Goal: Information Seeking & Learning: Learn about a topic

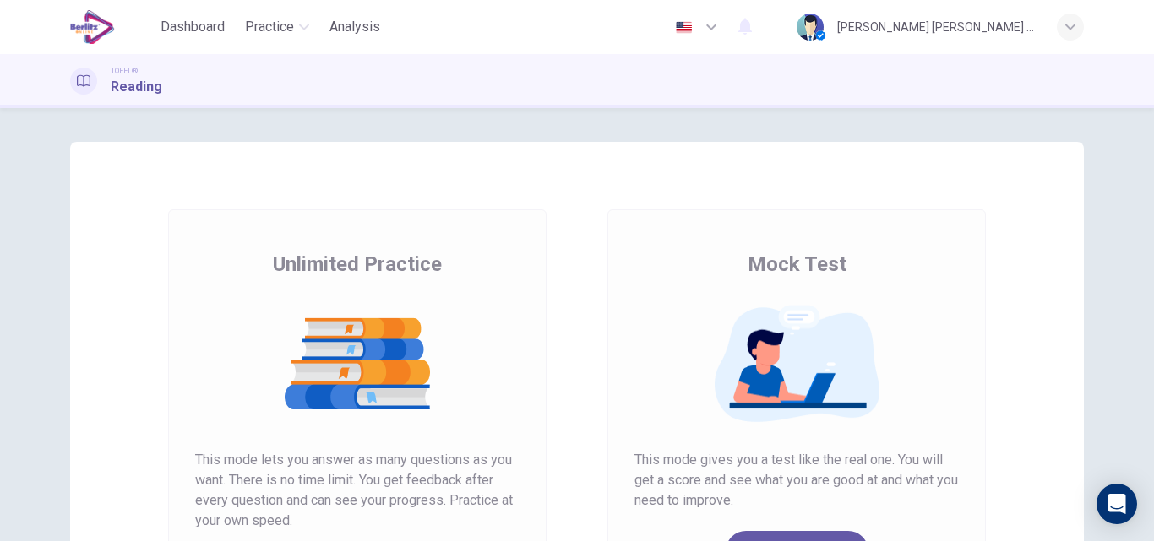
scroll to position [275, 0]
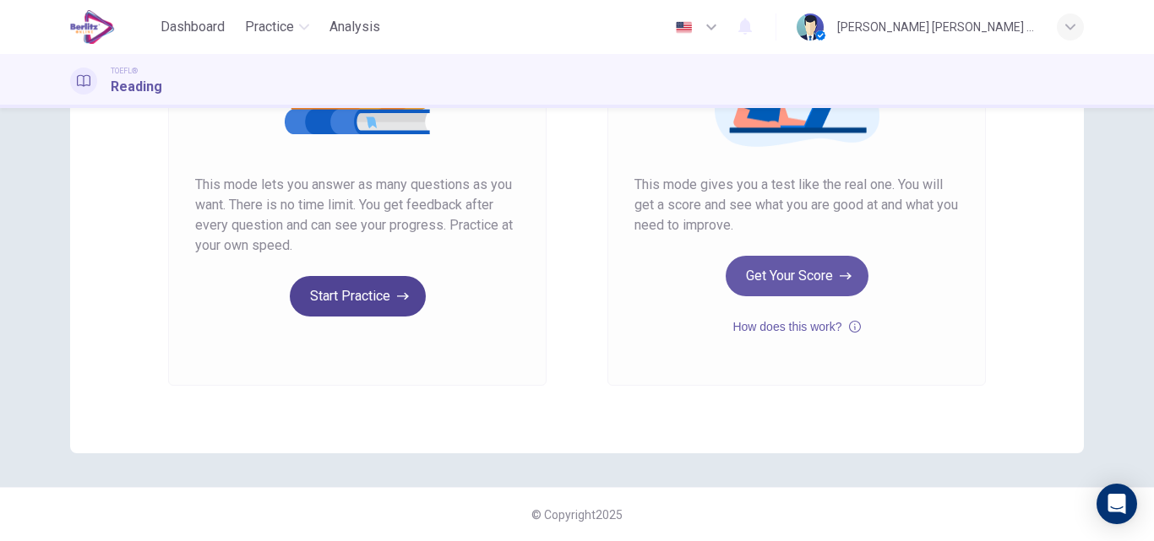
click at [390, 307] on button "Start Practice" at bounding box center [358, 296] width 136 height 41
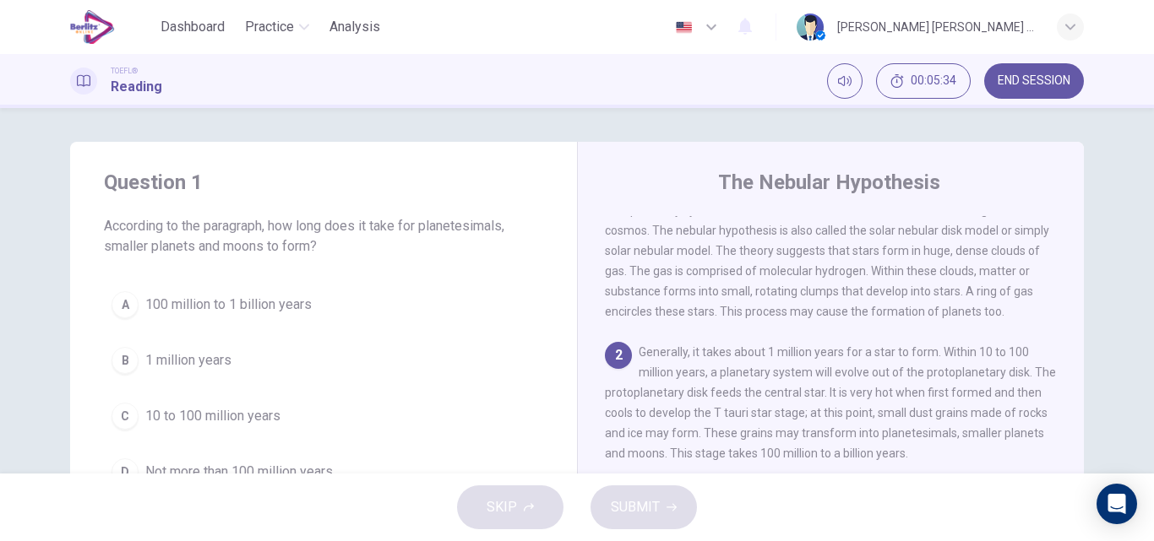
scroll to position [73, 0]
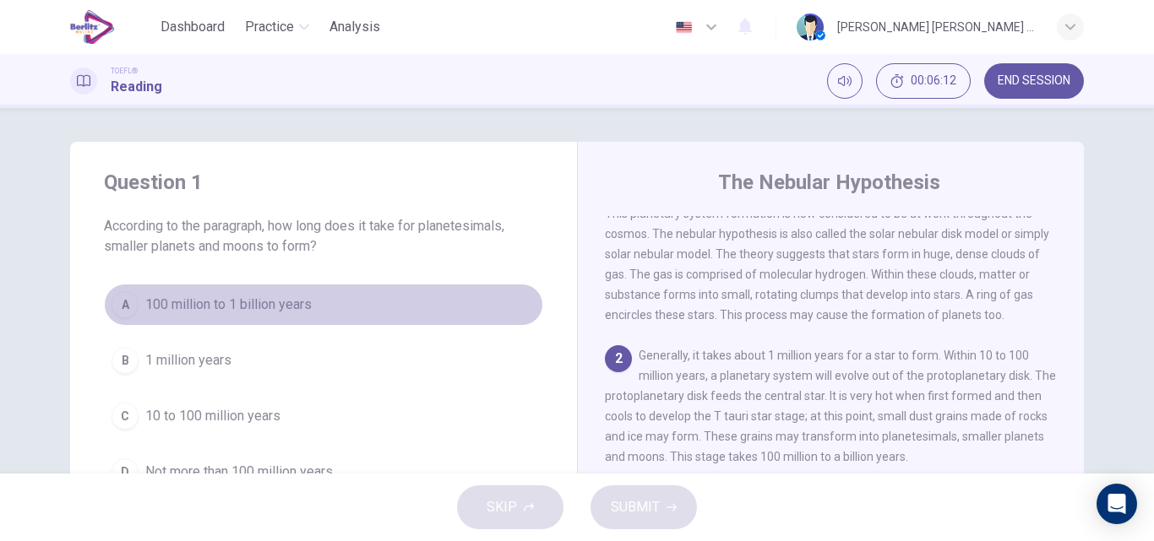
click at [266, 306] on span "100 million to 1 billion years" at bounding box center [228, 305] width 166 height 20
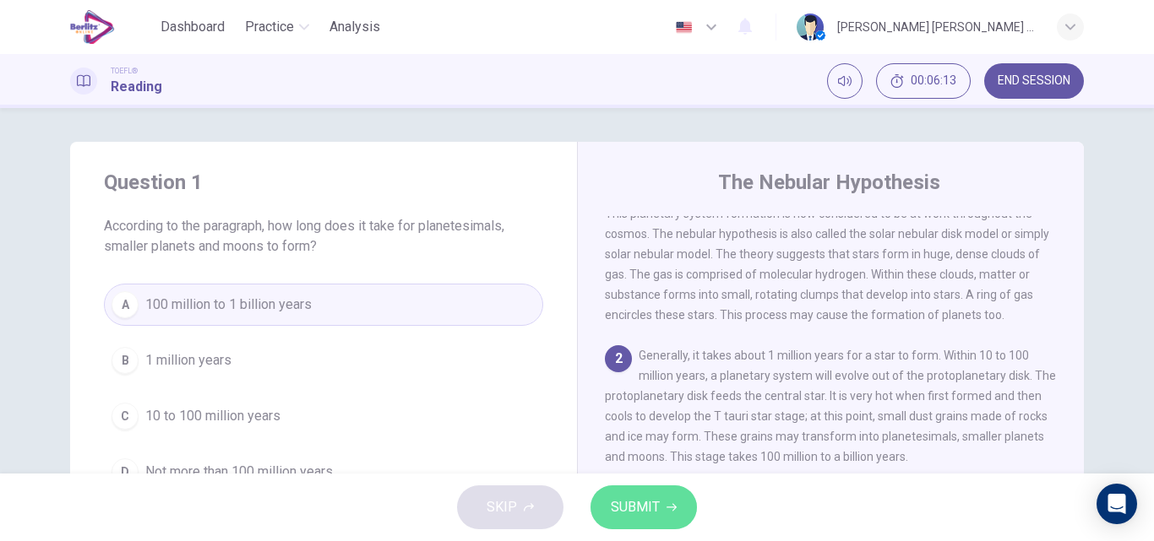
click at [652, 503] on span "SUBMIT" at bounding box center [635, 508] width 49 height 24
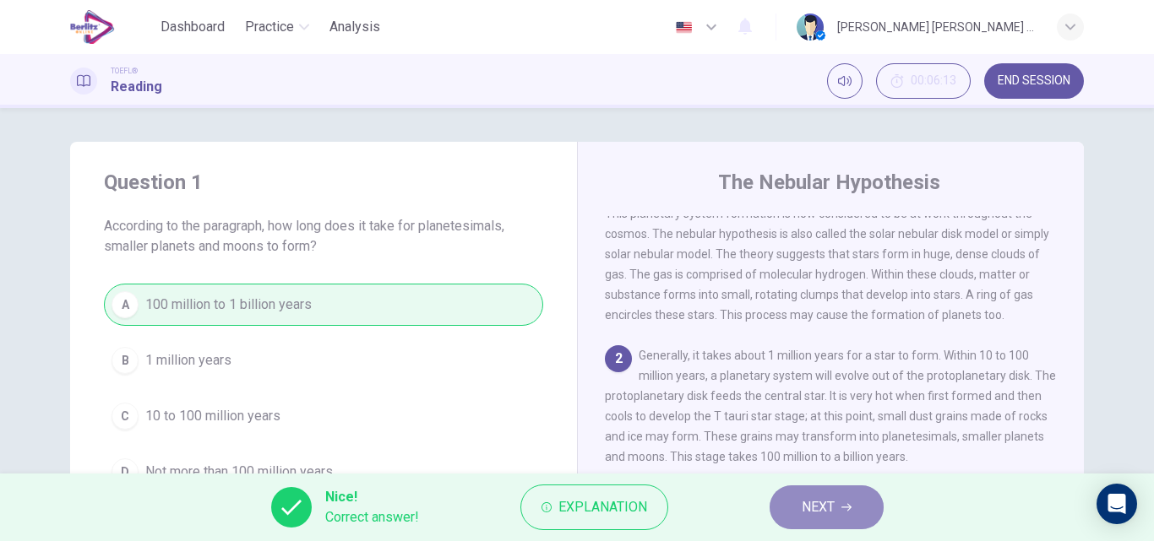
click at [817, 518] on button "NEXT" at bounding box center [826, 508] width 114 height 44
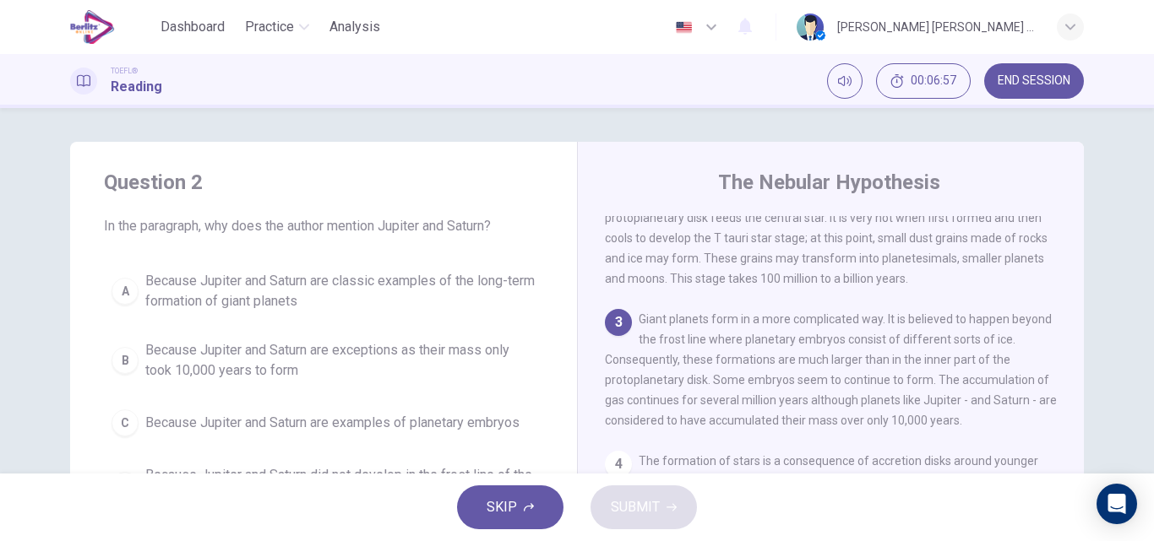
scroll to position [84, 0]
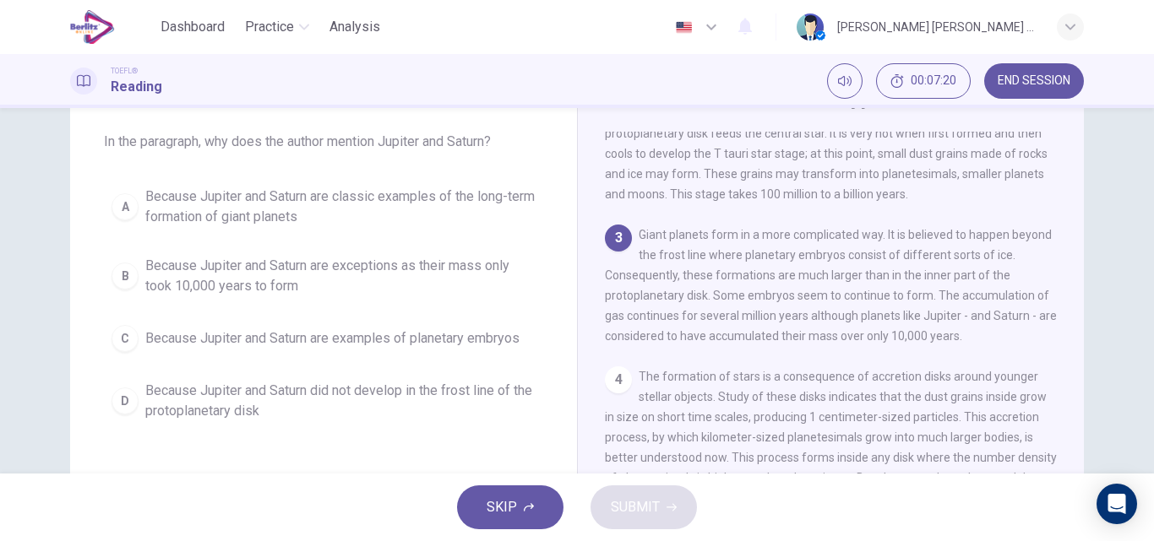
click at [307, 207] on span "Because Jupiter and Saturn are classic examples of the long-term formation of g…" at bounding box center [340, 207] width 390 height 41
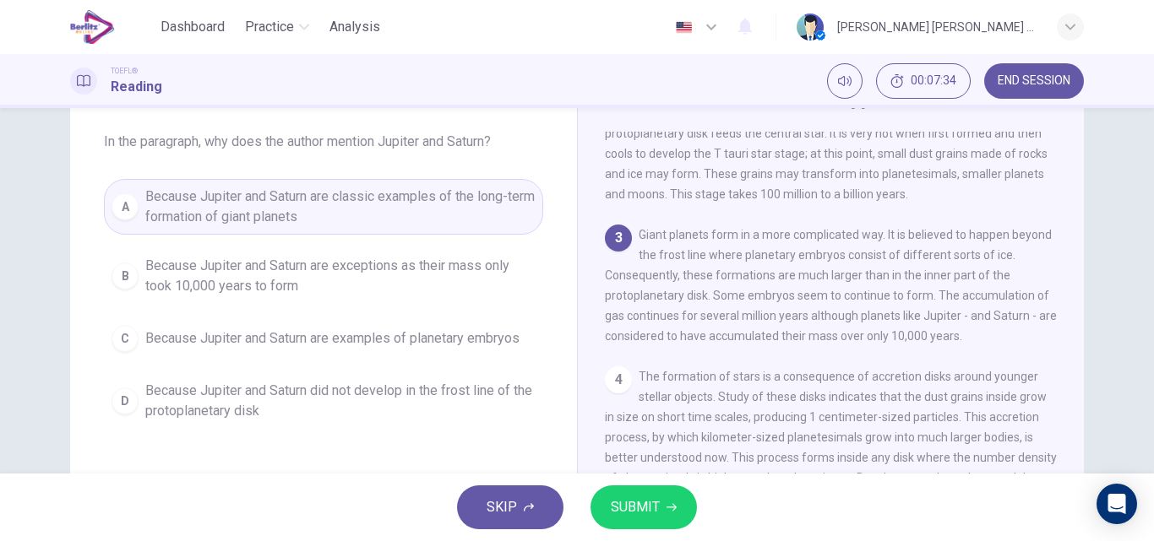
click at [375, 342] on span "Because Jupiter and Saturn are examples of planetary embryos" at bounding box center [332, 339] width 374 height 20
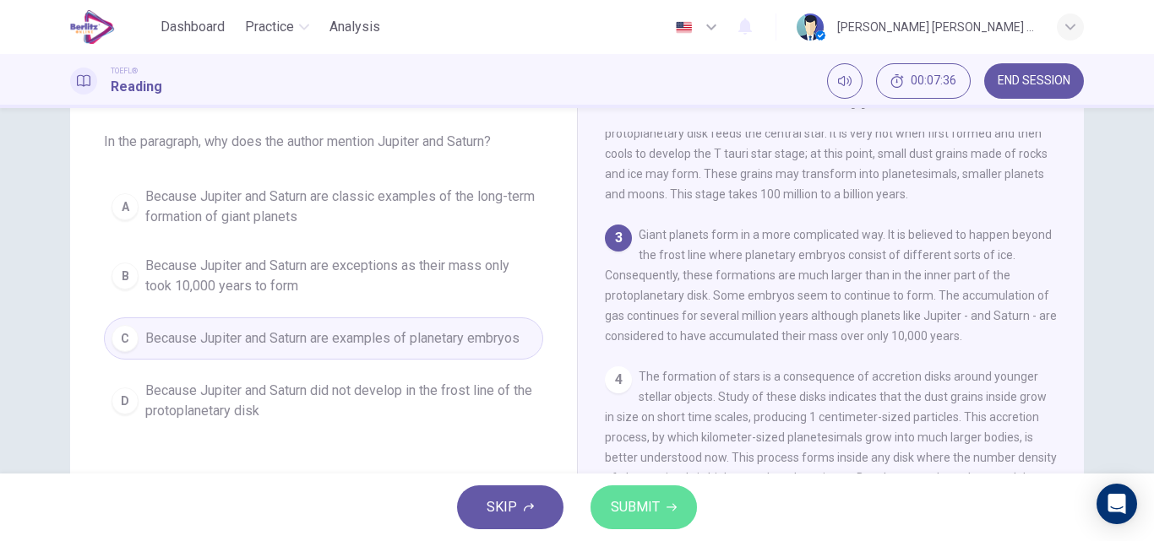
click at [664, 510] on button "SUBMIT" at bounding box center [643, 508] width 106 height 44
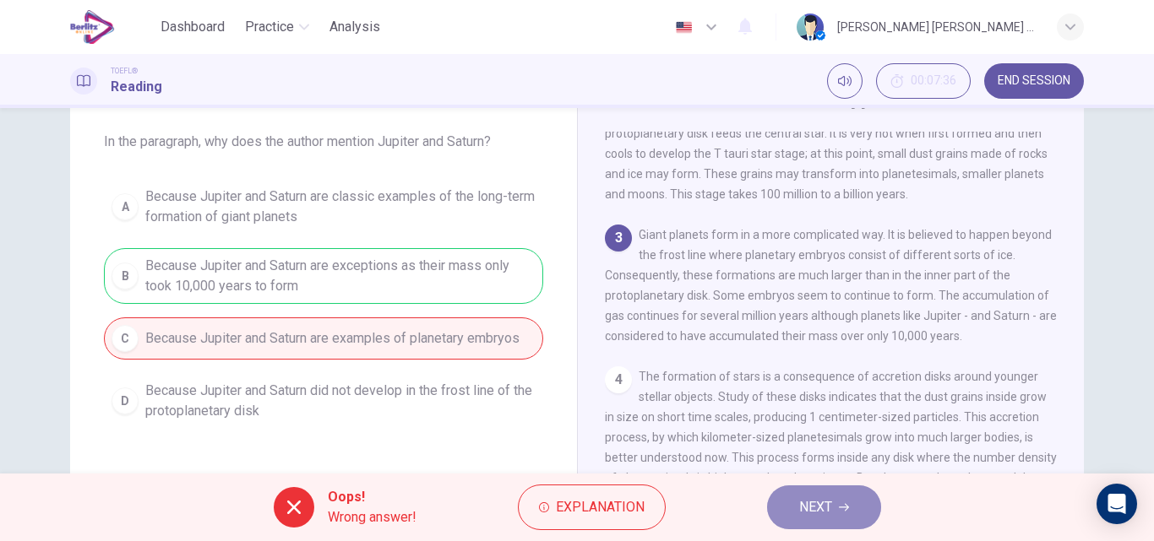
click at [844, 500] on button "NEXT" at bounding box center [824, 508] width 114 height 44
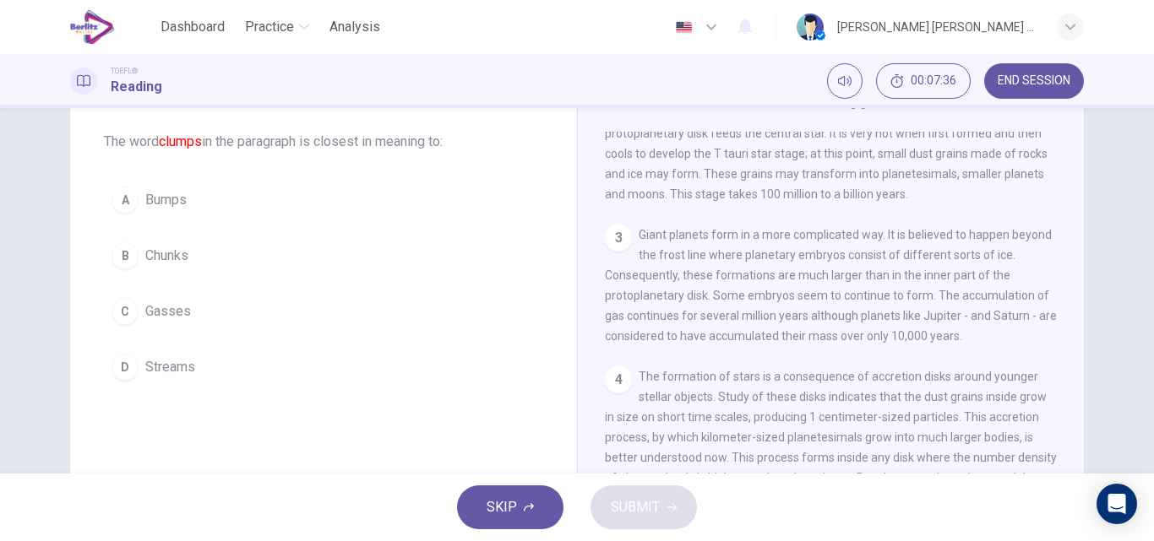
scroll to position [0, 0]
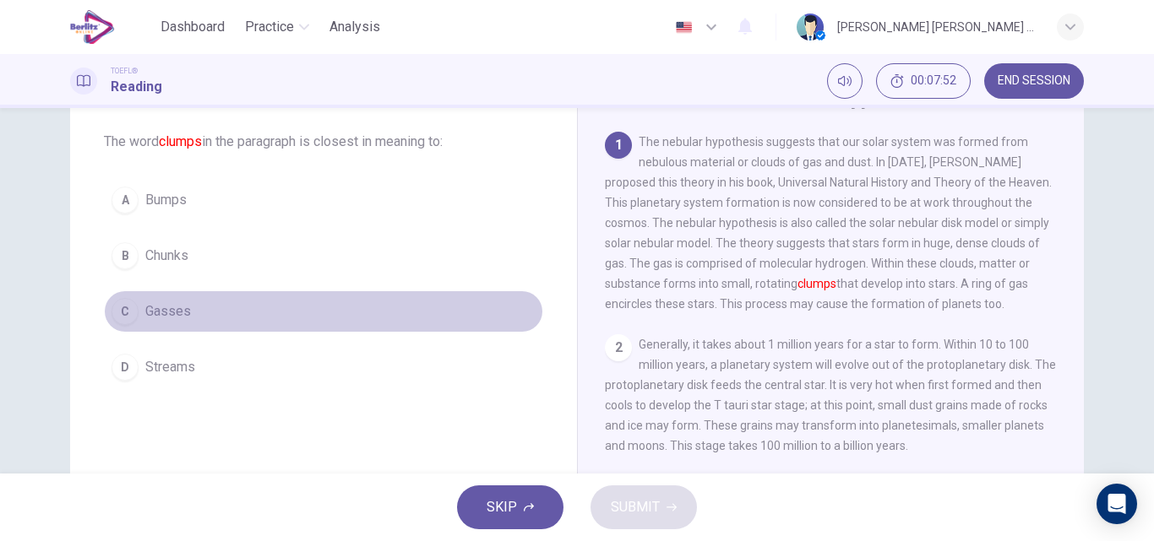
click at [177, 310] on span "Gasses" at bounding box center [168, 312] width 46 height 20
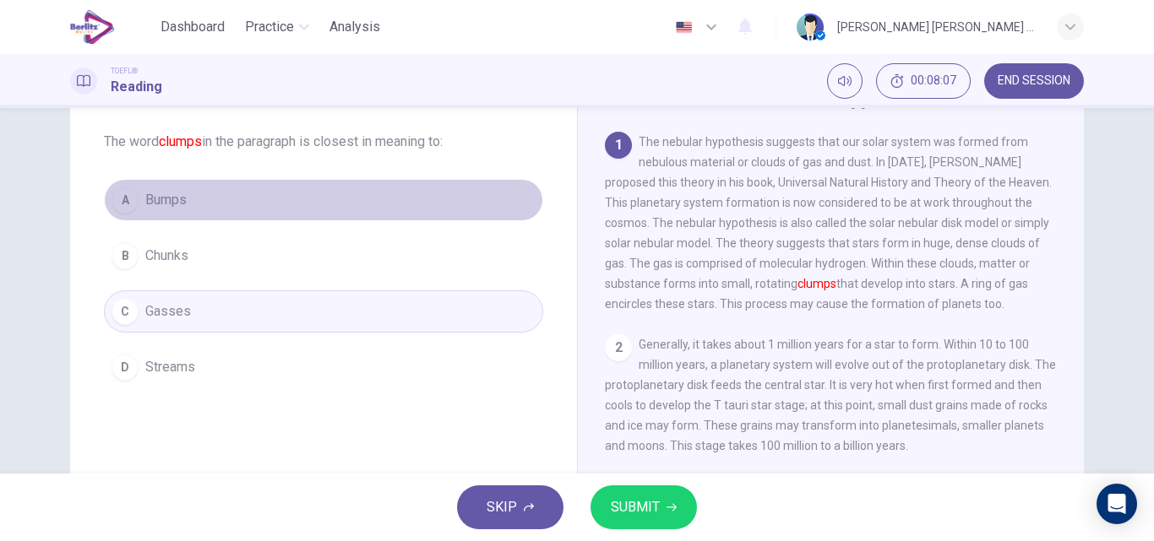
click at [185, 202] on button "A Bumps" at bounding box center [323, 200] width 439 height 42
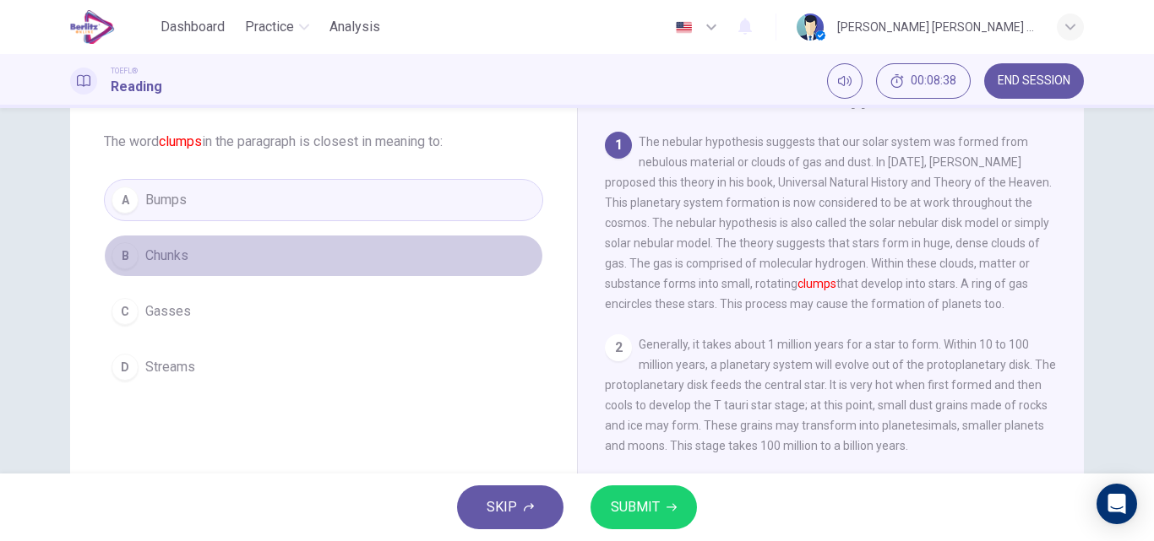
click at [198, 262] on button "B Chunks" at bounding box center [323, 256] width 439 height 42
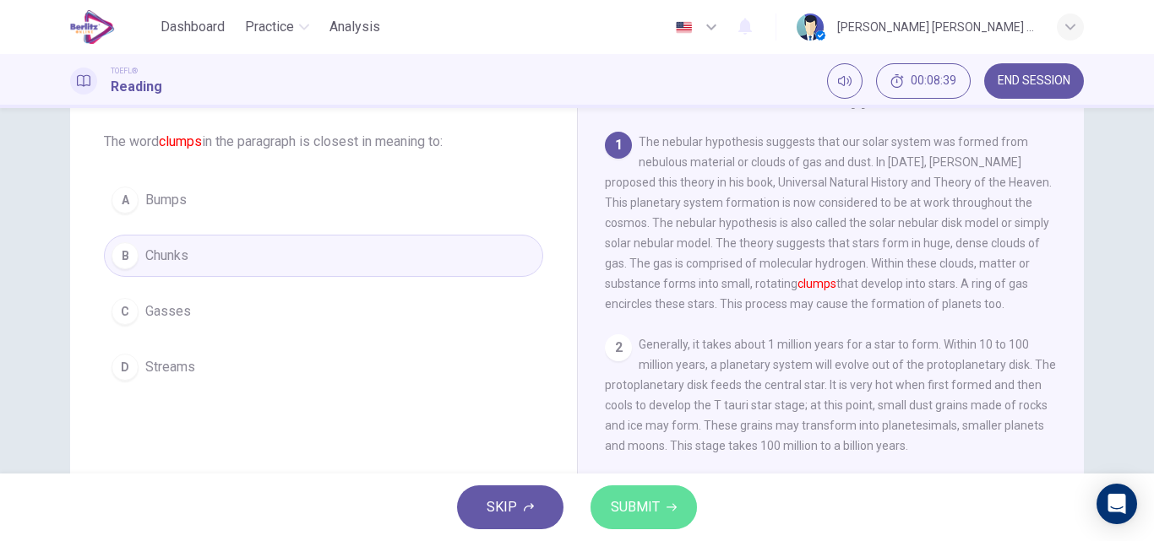
click at [652, 512] on span "SUBMIT" at bounding box center [635, 508] width 49 height 24
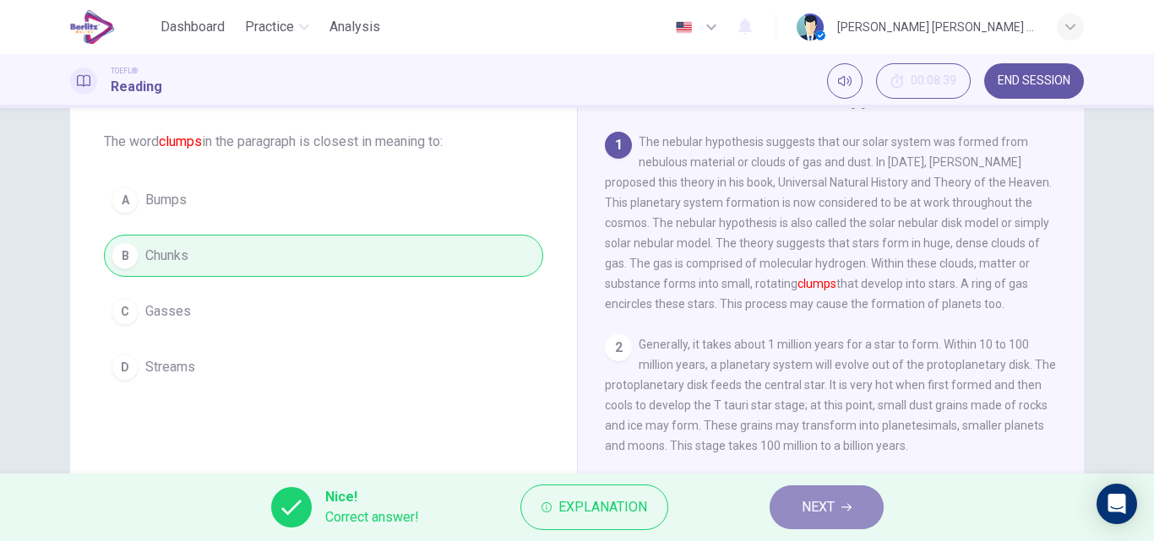
click at [843, 508] on icon "button" at bounding box center [846, 508] width 10 height 8
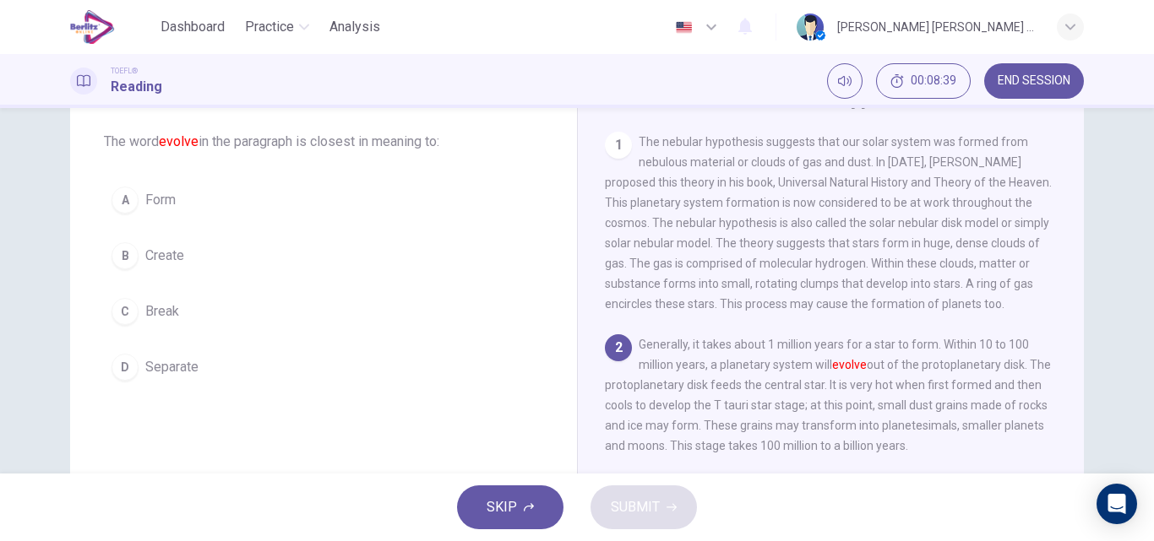
scroll to position [20, 0]
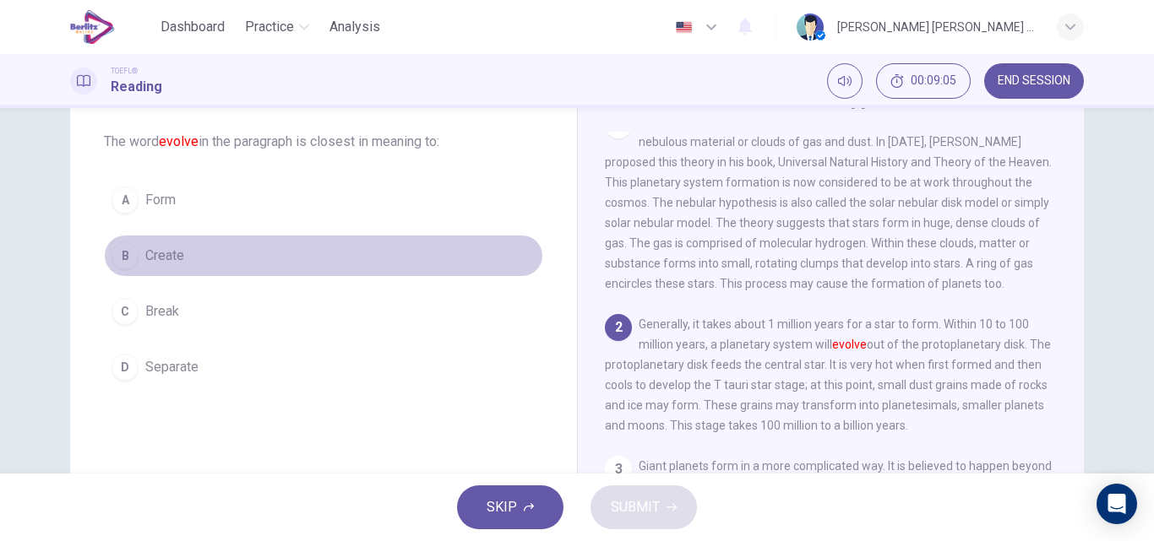
click at [165, 260] on span "Create" at bounding box center [164, 256] width 39 height 20
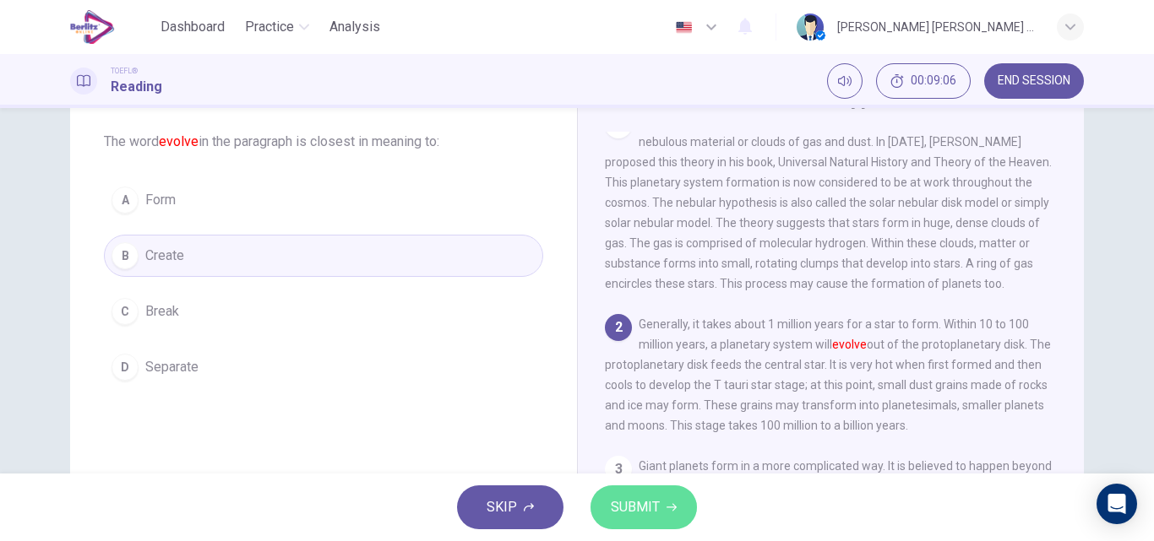
click at [666, 509] on icon "button" at bounding box center [671, 508] width 10 height 10
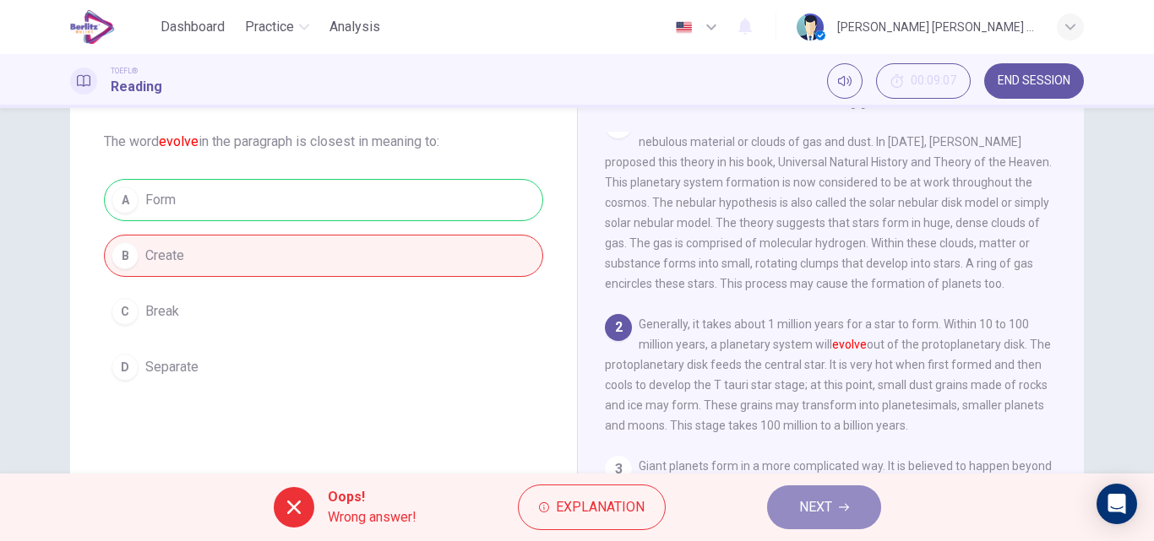
click at [845, 515] on button "NEXT" at bounding box center [824, 508] width 114 height 44
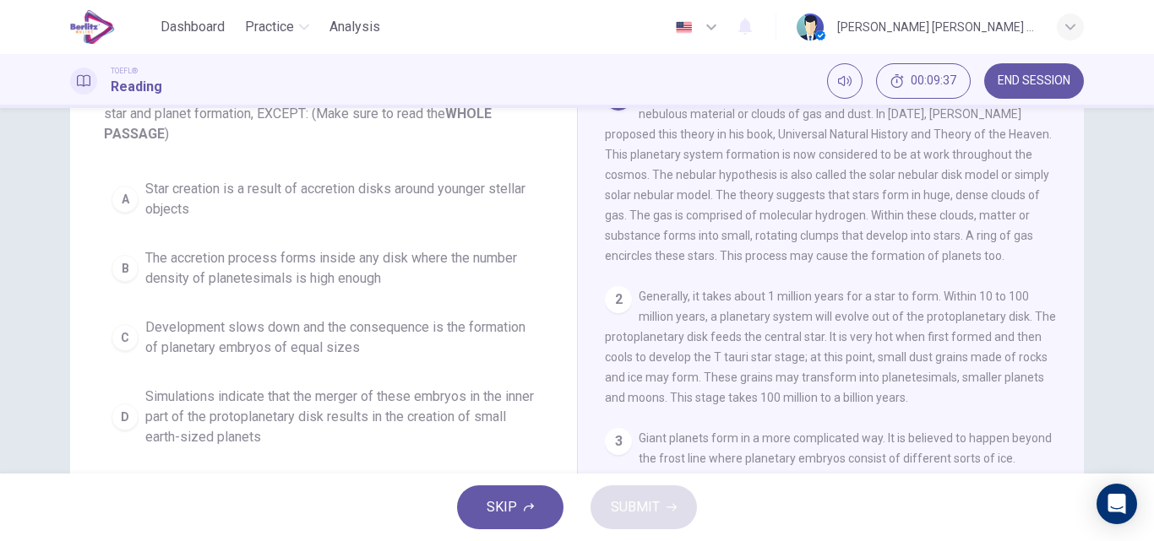
scroll to position [169, 0]
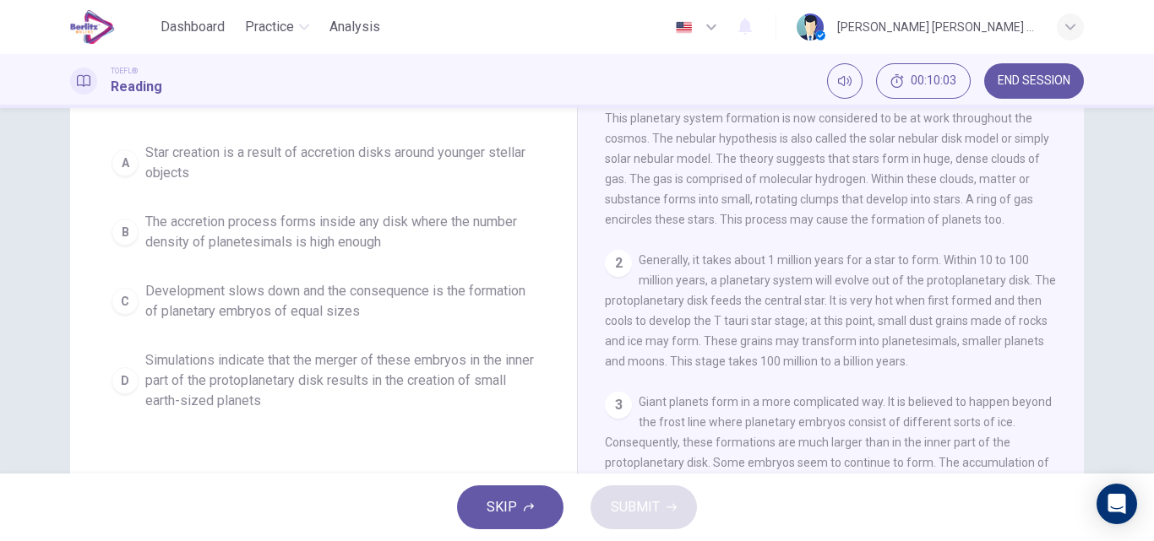
click at [290, 312] on span "Development slows down and the consequence is the formation of planetary embryo…" at bounding box center [340, 301] width 390 height 41
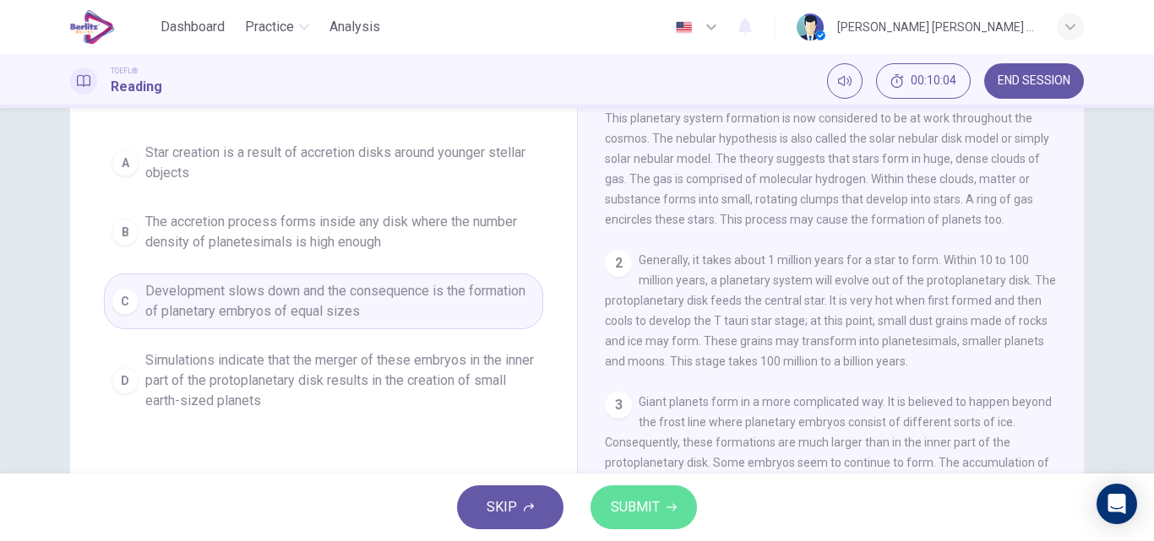
click at [658, 510] on span "SUBMIT" at bounding box center [635, 508] width 49 height 24
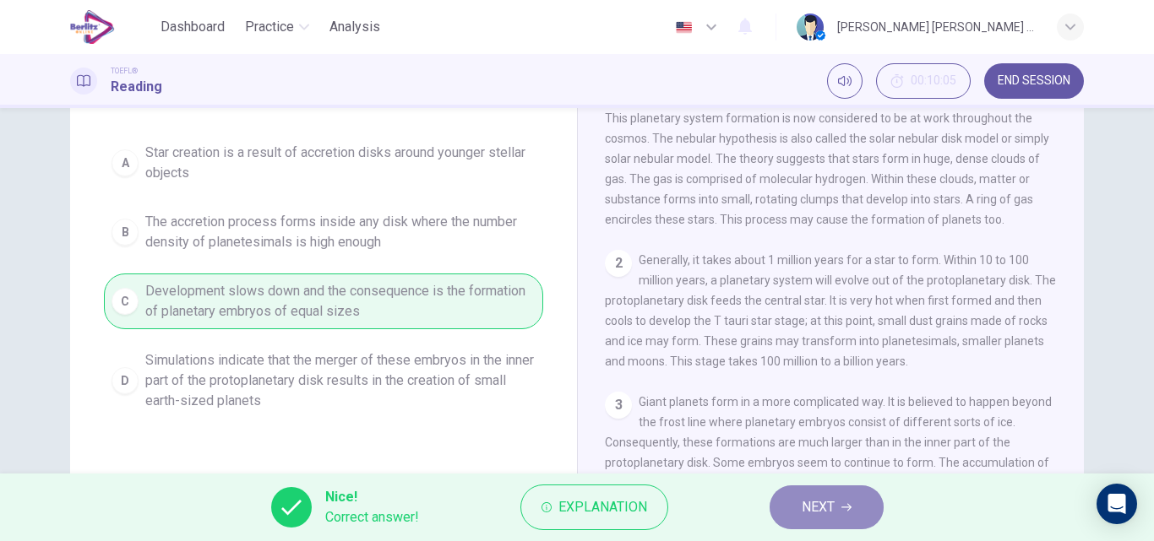
click at [810, 514] on span "NEXT" at bounding box center [818, 508] width 33 height 24
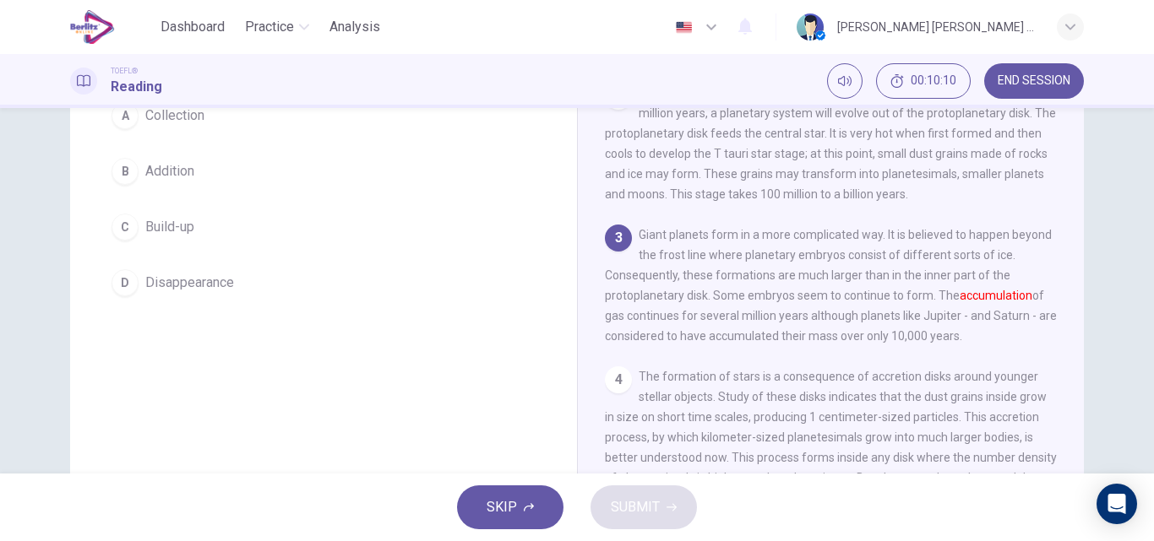
scroll to position [84, 0]
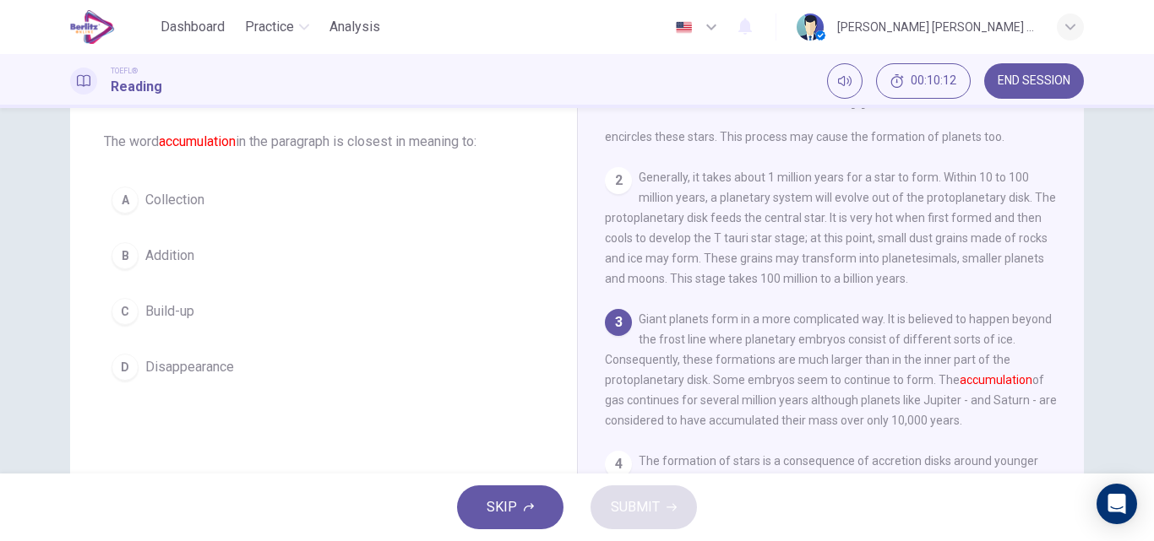
click at [157, 207] on span "Collection" at bounding box center [174, 200] width 59 height 20
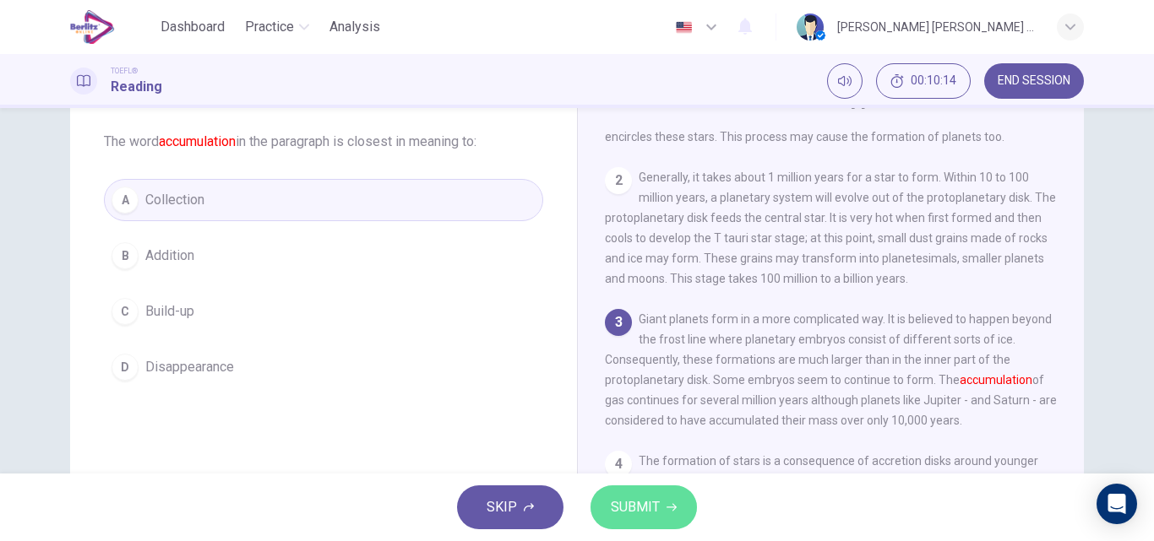
click at [618, 506] on span "SUBMIT" at bounding box center [635, 508] width 49 height 24
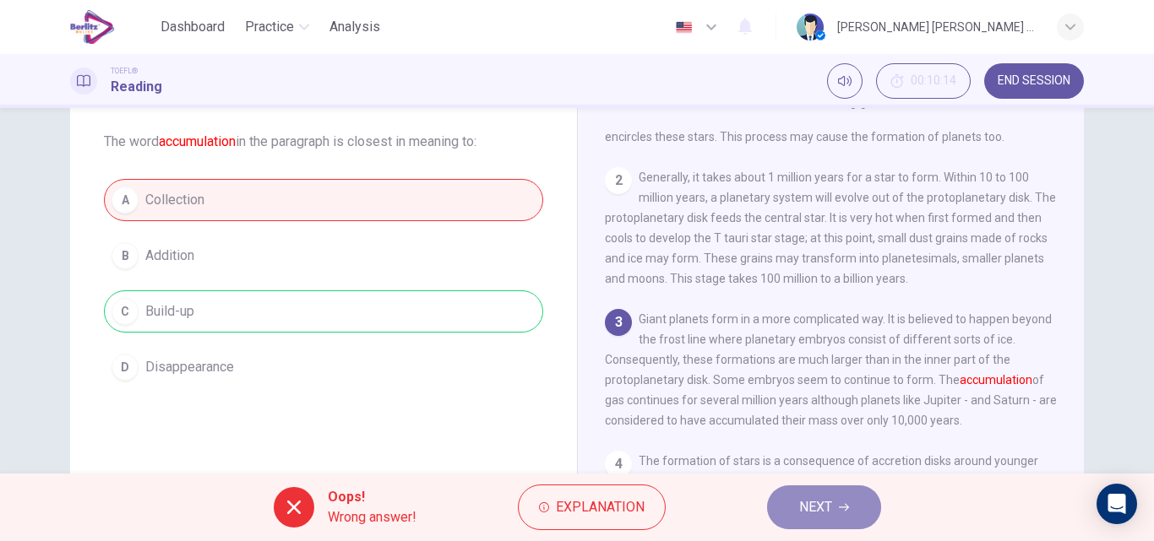
click at [829, 516] on span "NEXT" at bounding box center [815, 508] width 33 height 24
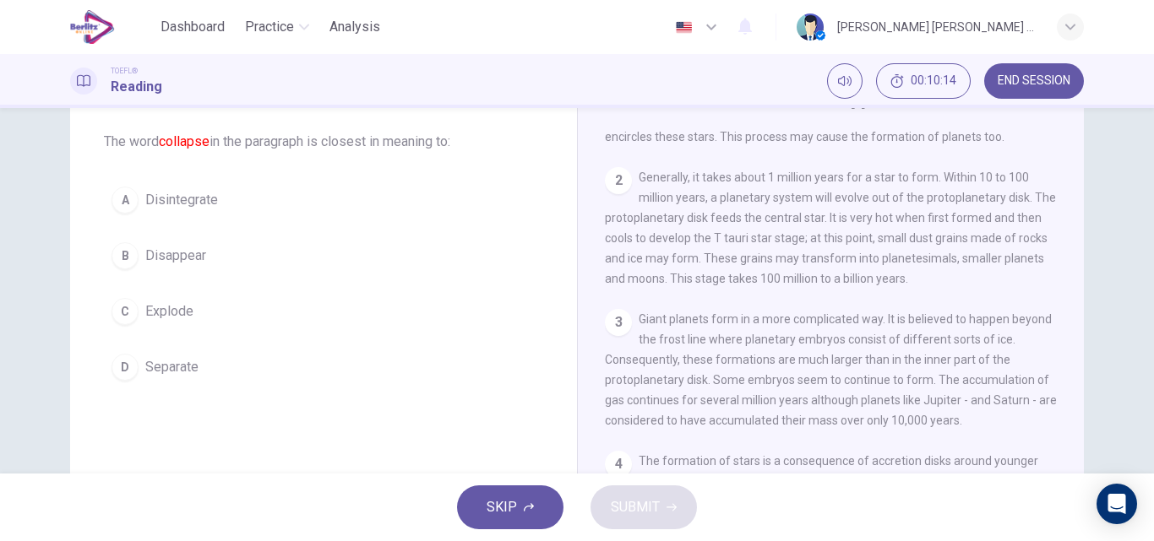
scroll to position [502, 0]
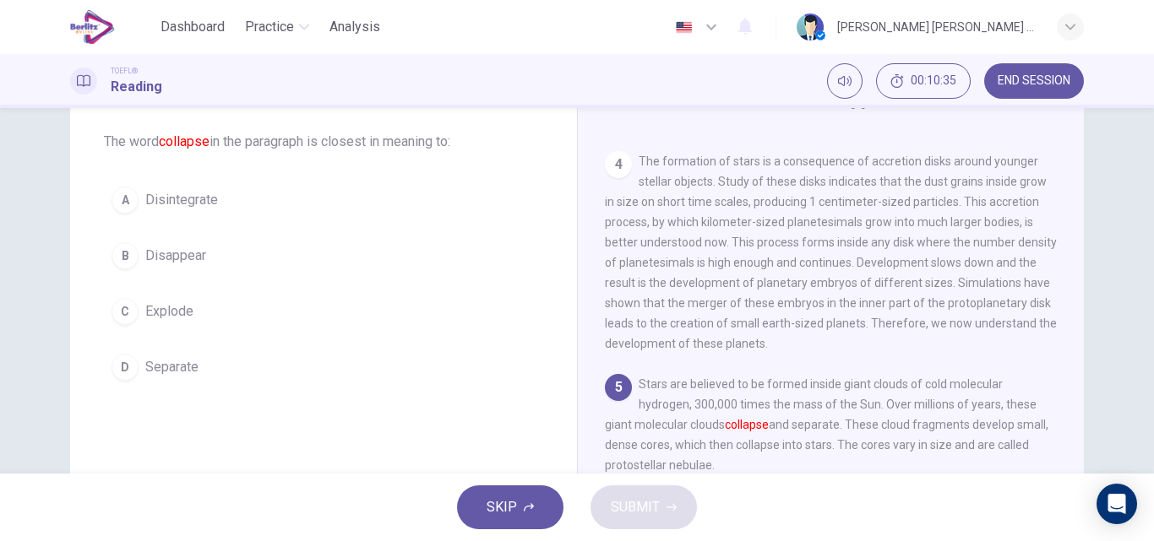
click at [156, 326] on button "C Explode" at bounding box center [323, 312] width 439 height 42
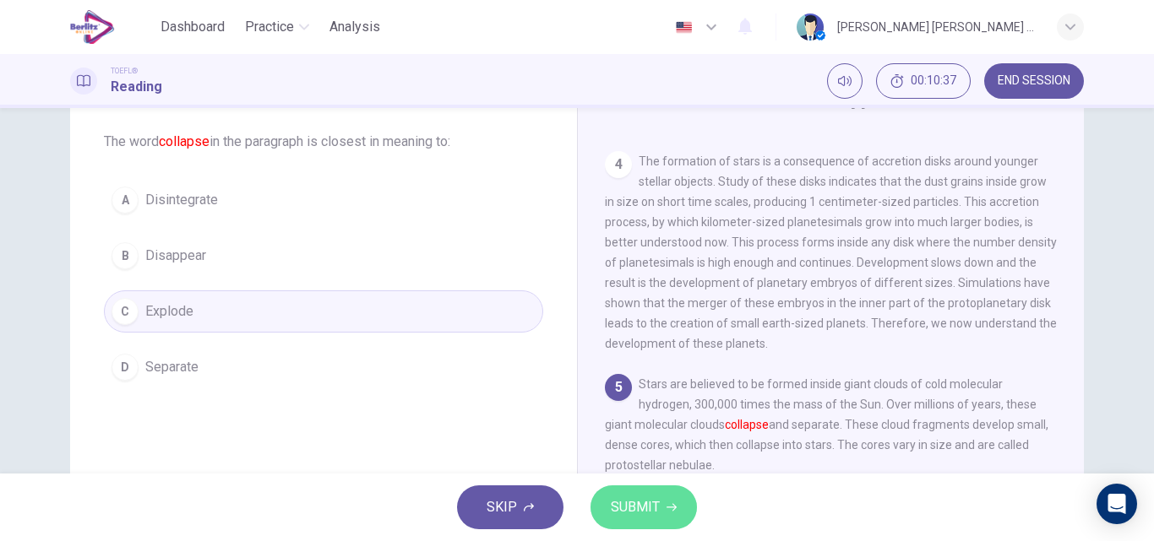
click at [628, 510] on span "SUBMIT" at bounding box center [635, 508] width 49 height 24
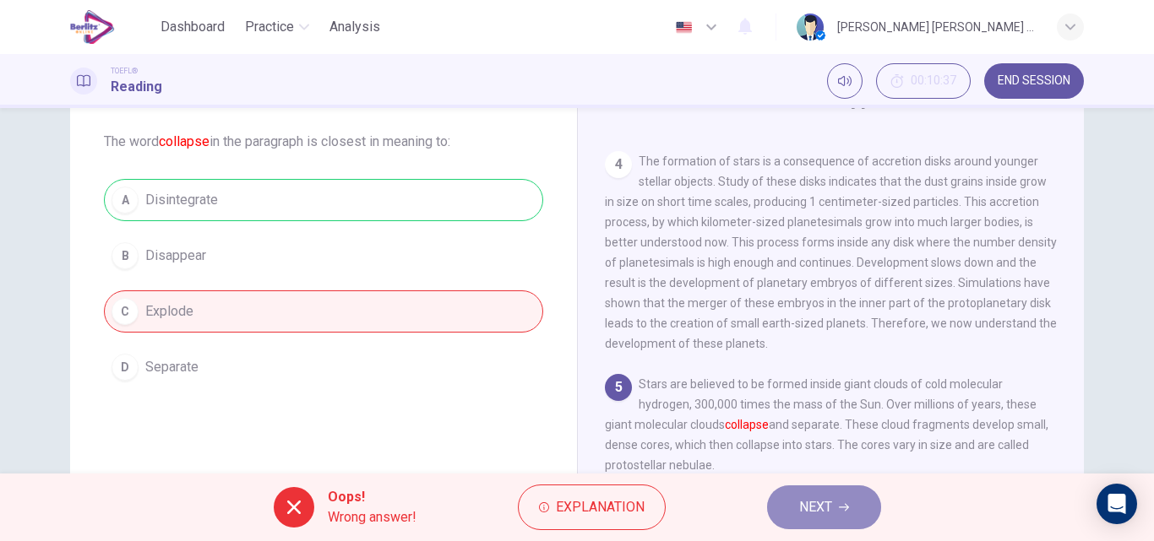
click at [844, 503] on icon "button" at bounding box center [844, 508] width 10 height 10
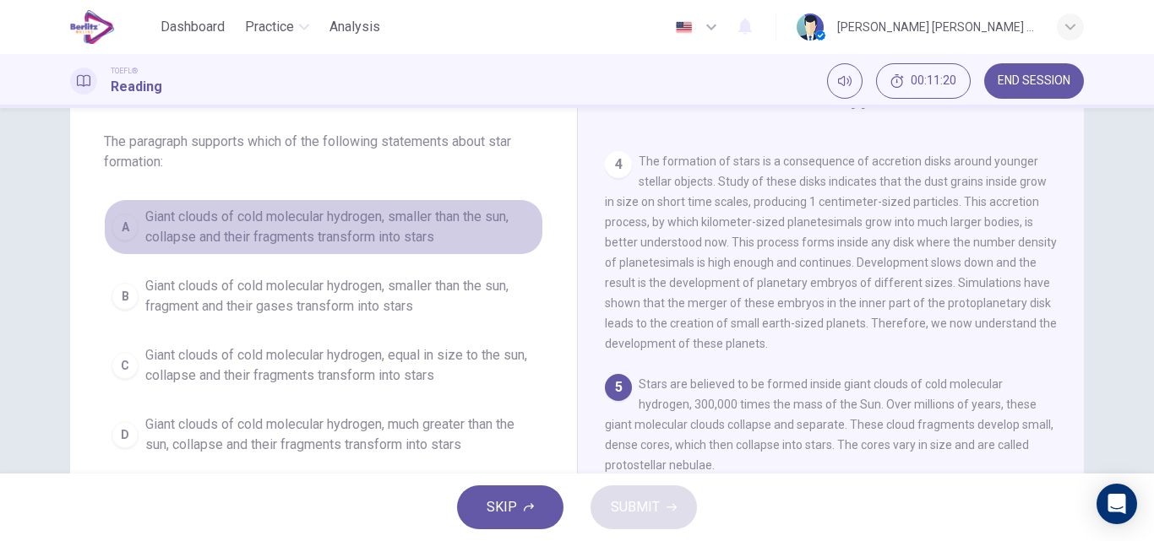
click at [352, 240] on span "Giant clouds of cold molecular hydrogen, smaller than the sun, collapse and the…" at bounding box center [340, 227] width 390 height 41
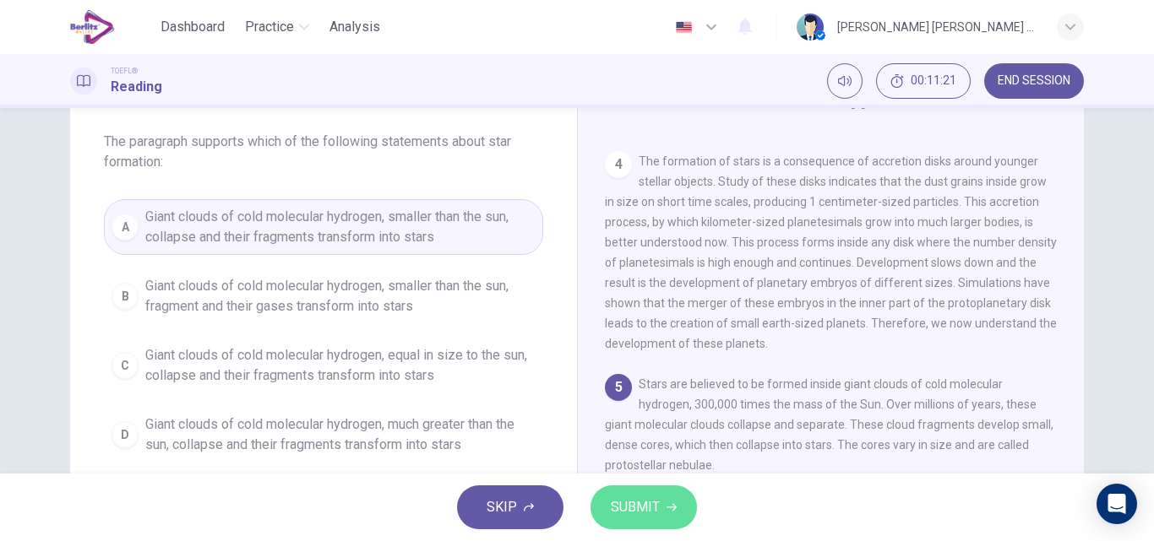
click at [637, 508] on span "SUBMIT" at bounding box center [635, 508] width 49 height 24
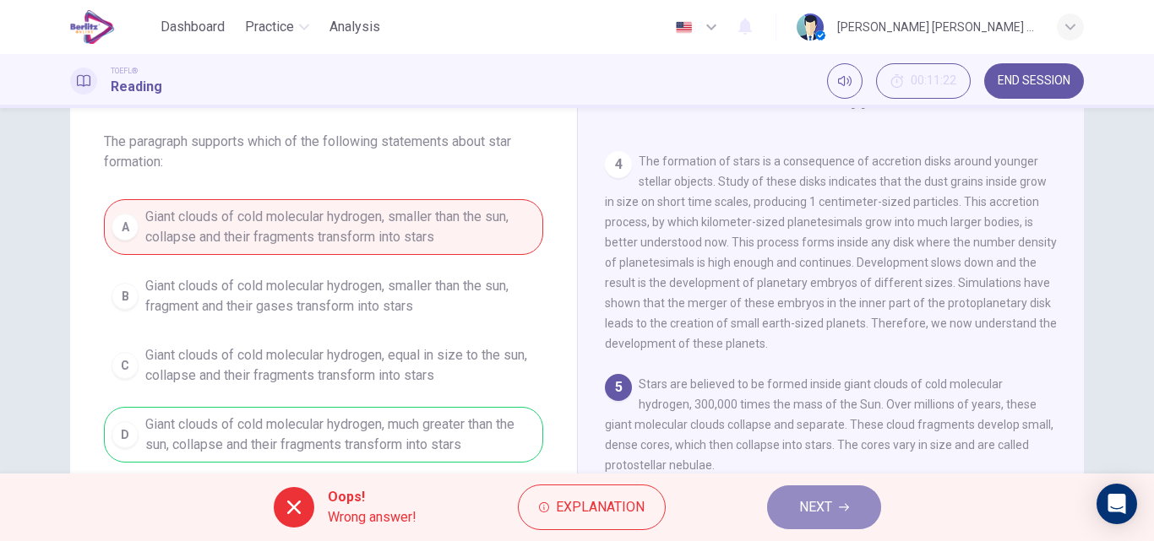
click at [847, 513] on button "NEXT" at bounding box center [824, 508] width 114 height 44
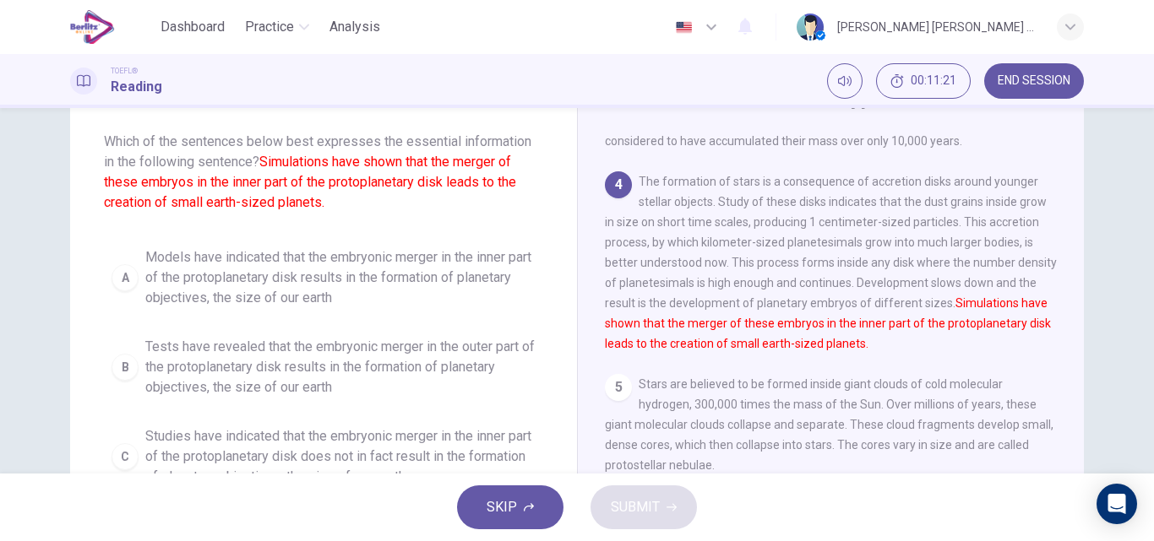
scroll to position [481, 0]
drag, startPoint x: 338, startPoint y: 278, endPoint x: 544, endPoint y: 356, distance: 220.2
click at [338, 277] on span "Models have indicated that the embryonic merger in the inner part of the protop…" at bounding box center [340, 277] width 390 height 61
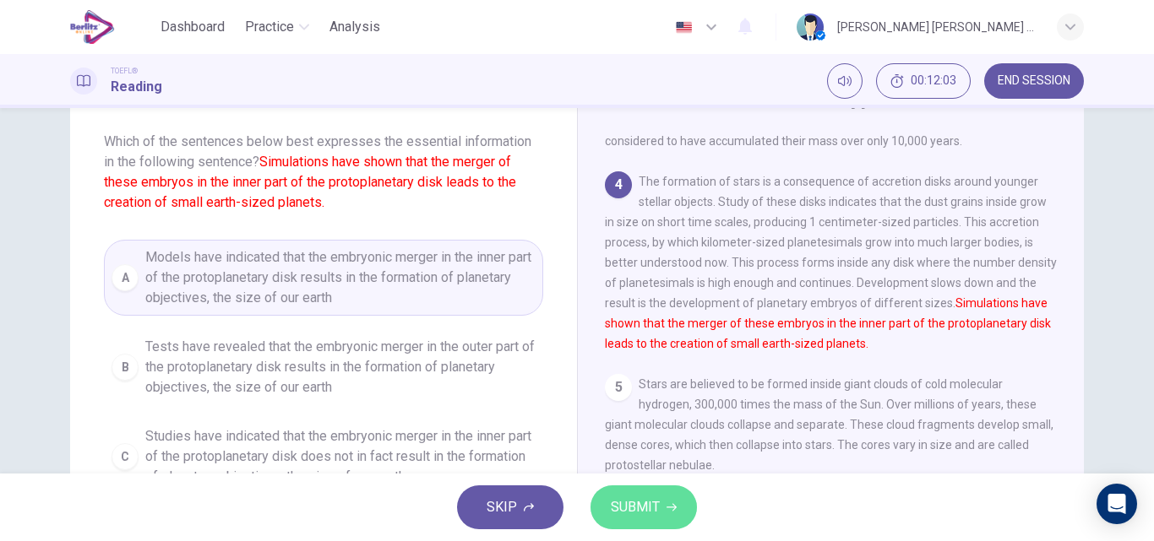
click at [625, 510] on span "SUBMIT" at bounding box center [635, 508] width 49 height 24
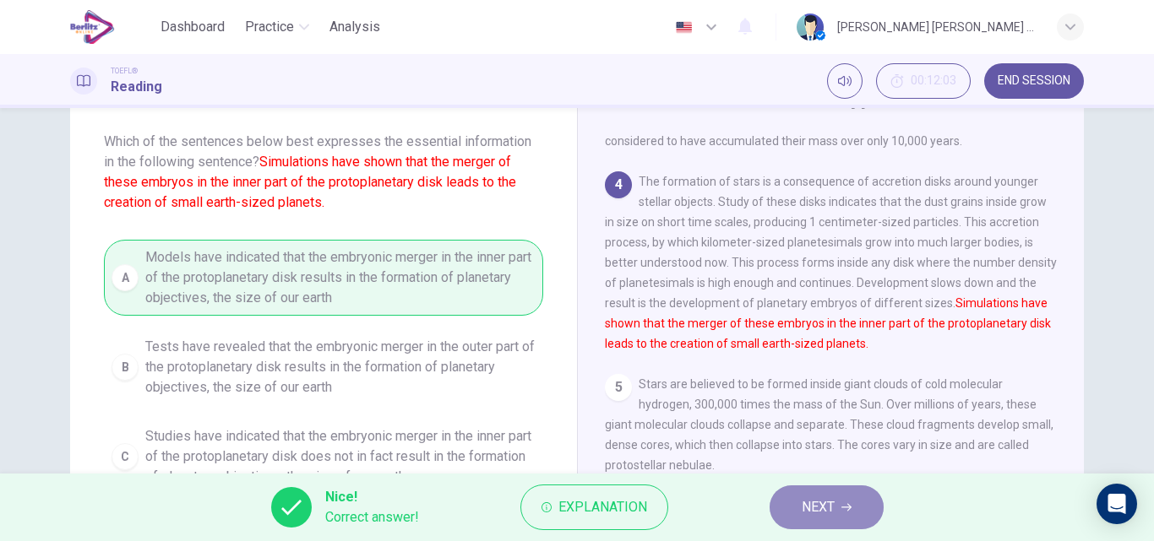
click at [795, 511] on button "NEXT" at bounding box center [826, 508] width 114 height 44
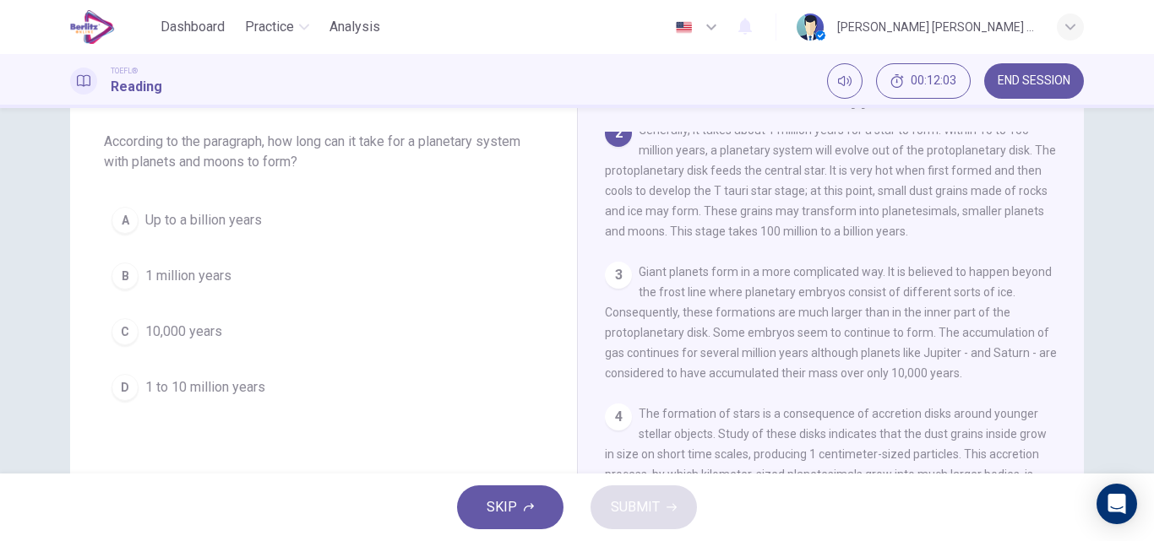
scroll to position [210, 0]
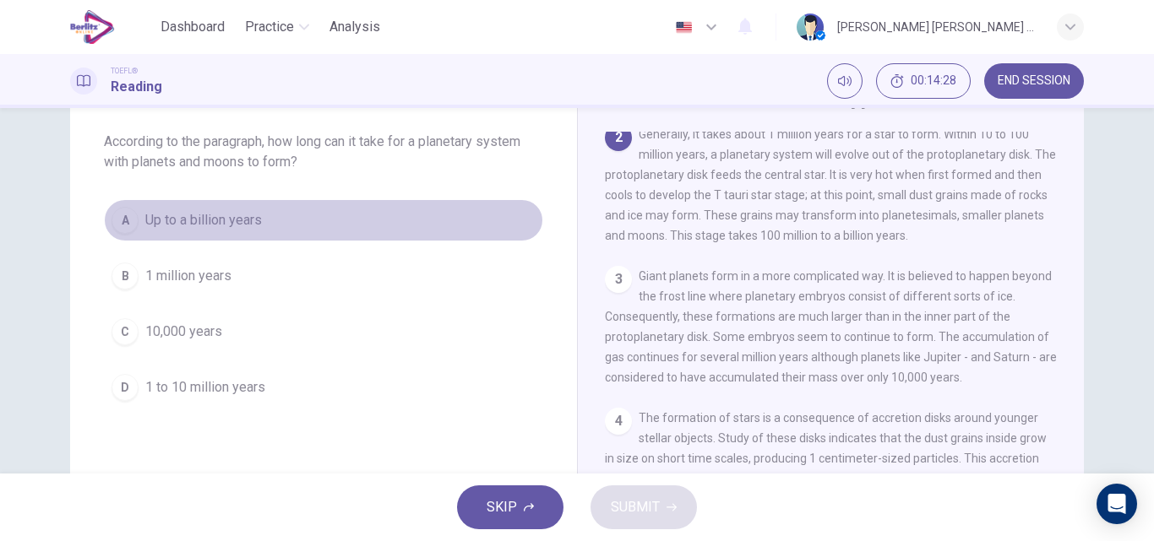
click at [174, 219] on span "Up to a billion years" at bounding box center [203, 220] width 117 height 20
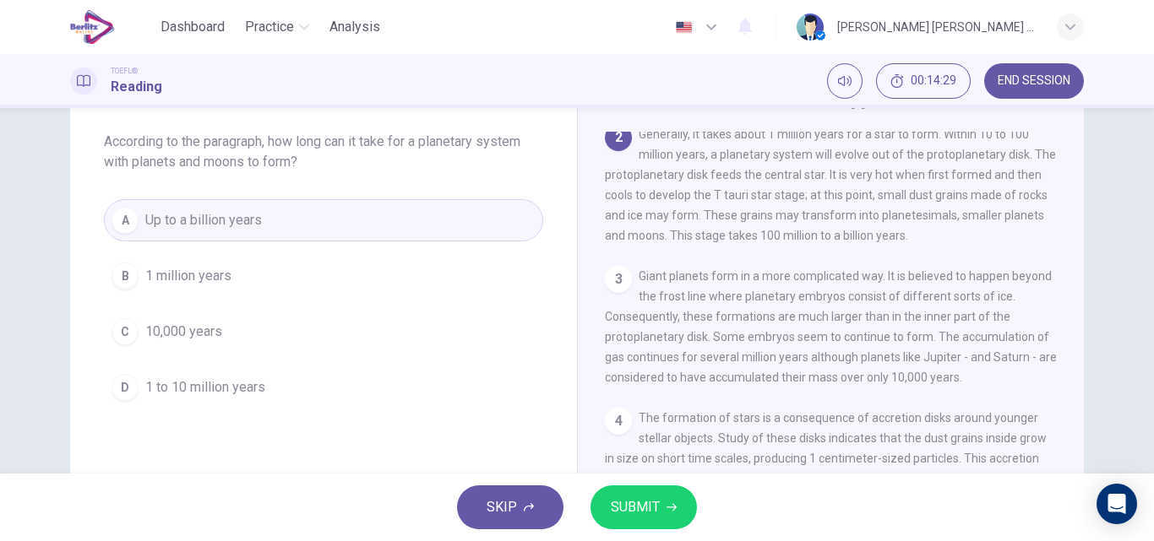
click at [644, 511] on span "SUBMIT" at bounding box center [635, 508] width 49 height 24
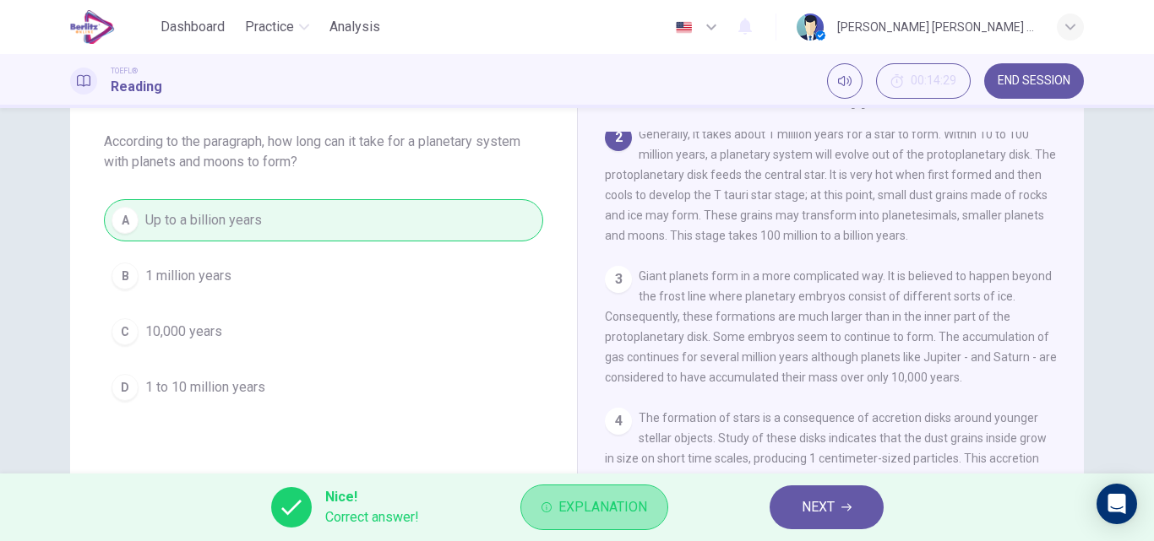
click at [622, 516] on span "Explanation" at bounding box center [602, 508] width 89 height 24
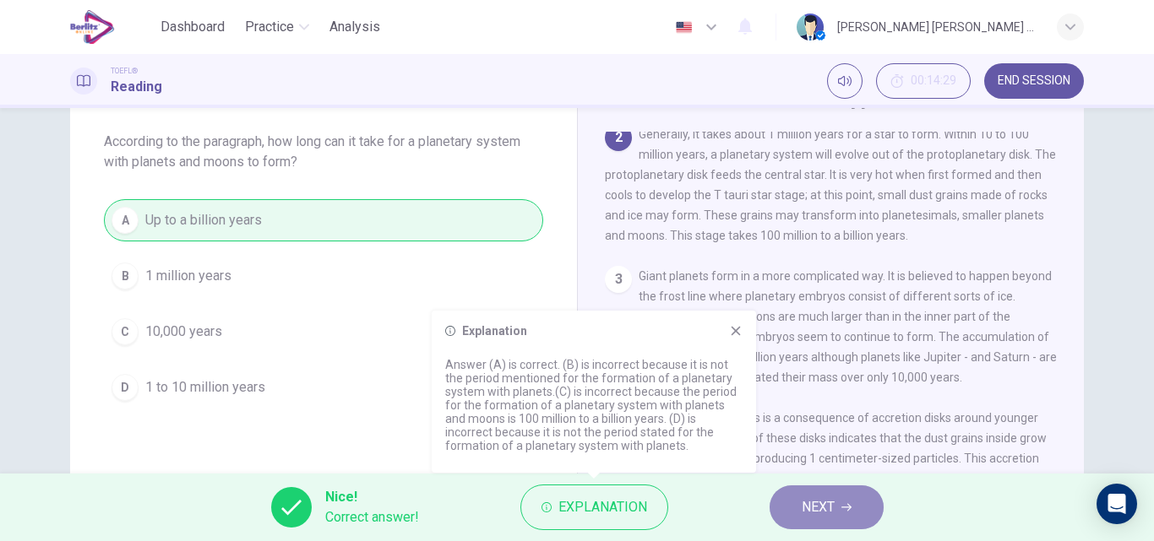
click at [840, 503] on button "NEXT" at bounding box center [826, 508] width 114 height 44
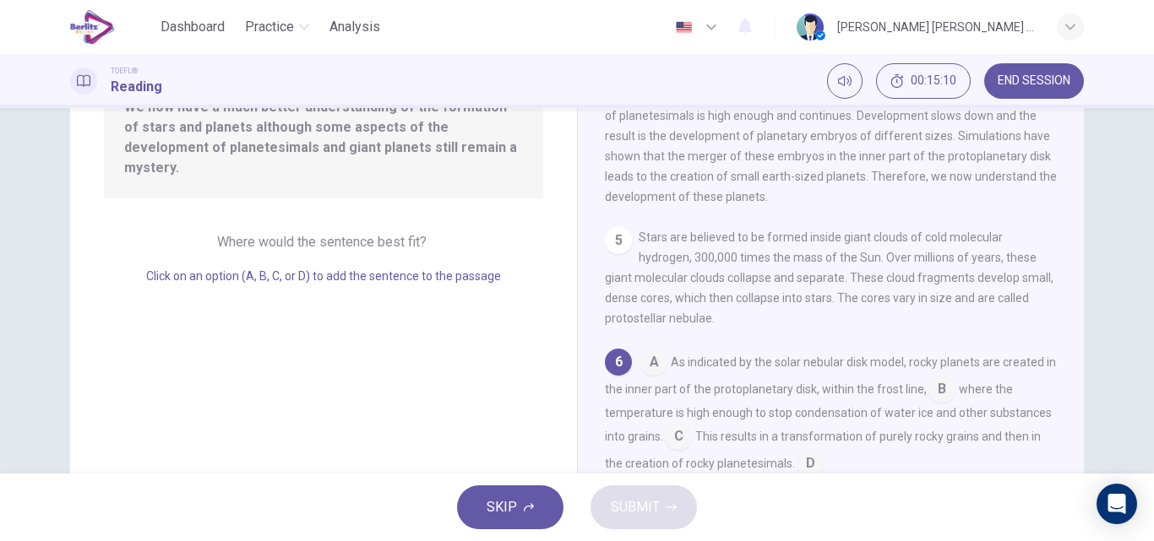
scroll to position [289, 0]
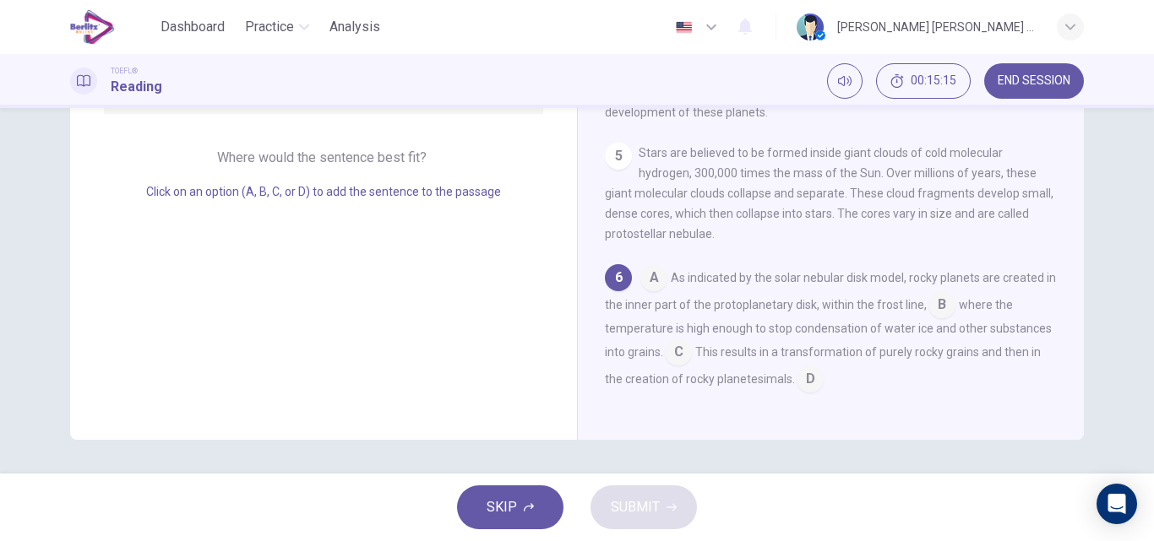
click at [807, 378] on input at bounding box center [809, 380] width 27 height 27
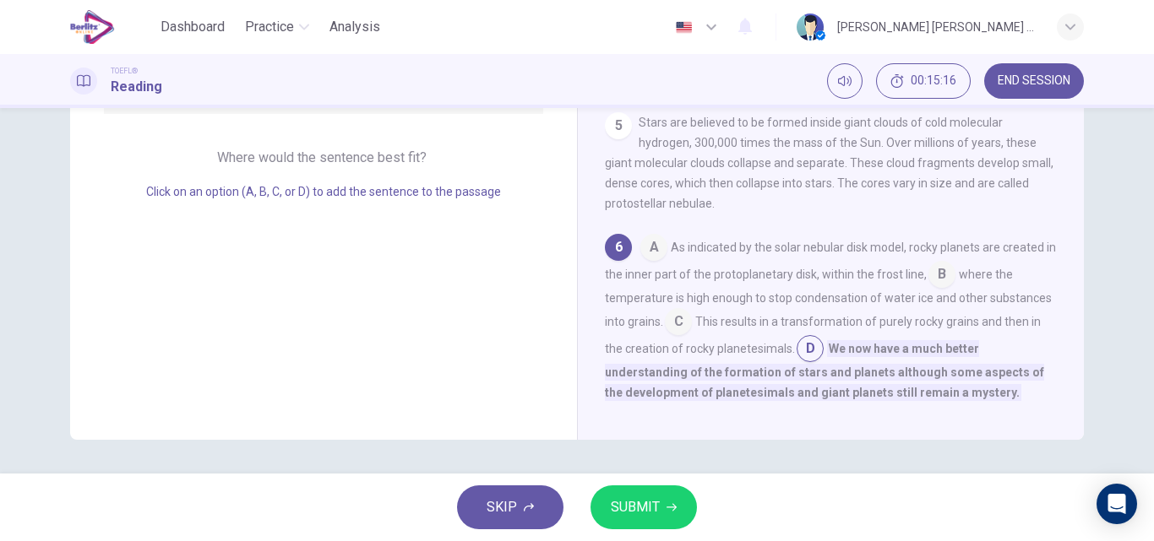
click at [598, 501] on button "SUBMIT" at bounding box center [643, 508] width 106 height 44
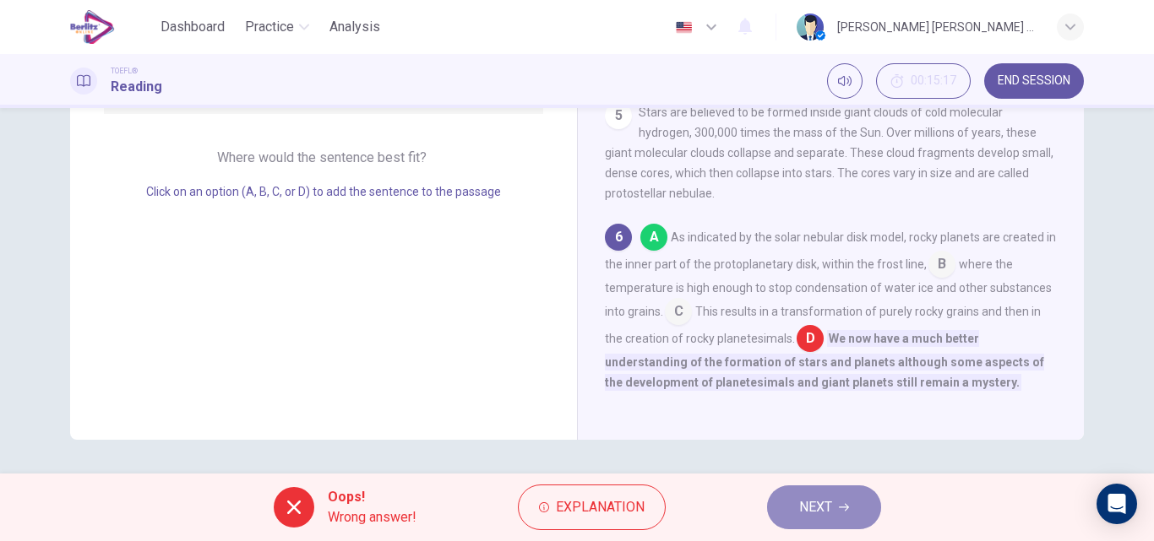
click at [840, 503] on icon "button" at bounding box center [844, 508] width 10 height 10
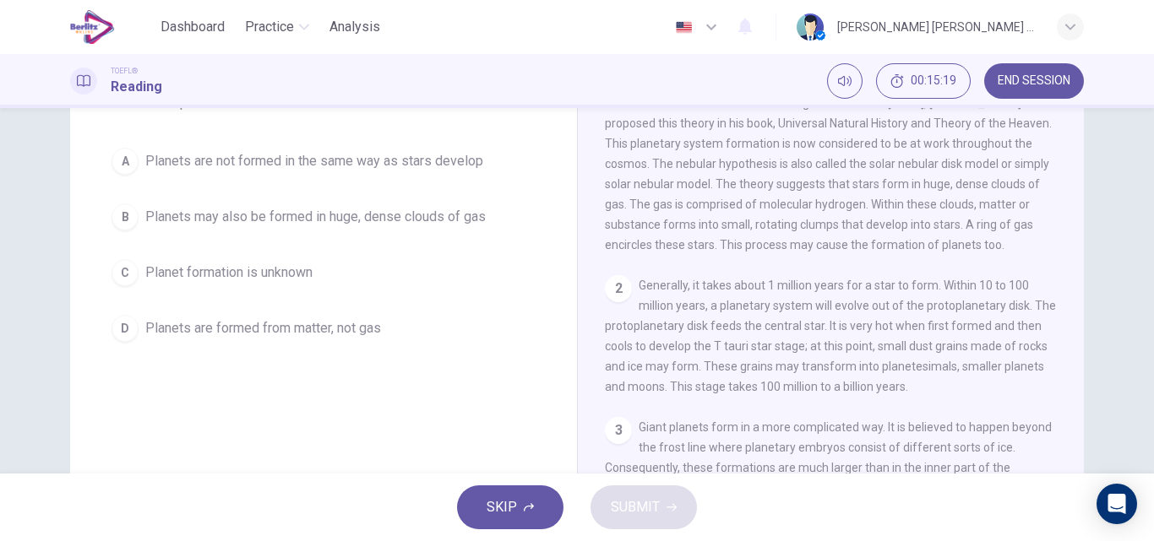
scroll to position [35, 0]
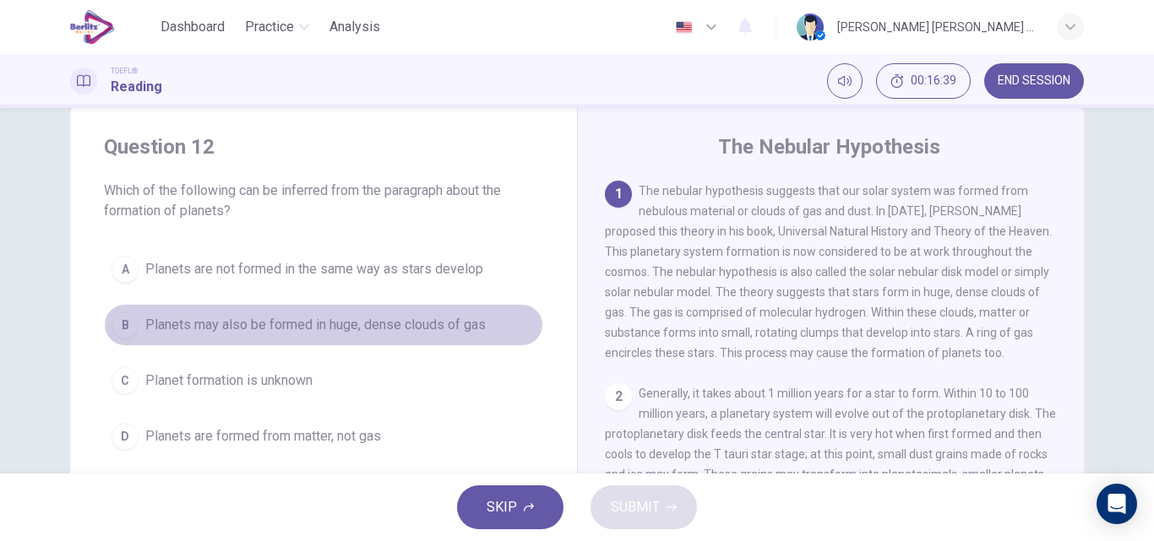
click at [434, 329] on span "Planets may also be formed in huge, dense clouds of gas" at bounding box center [315, 325] width 340 height 20
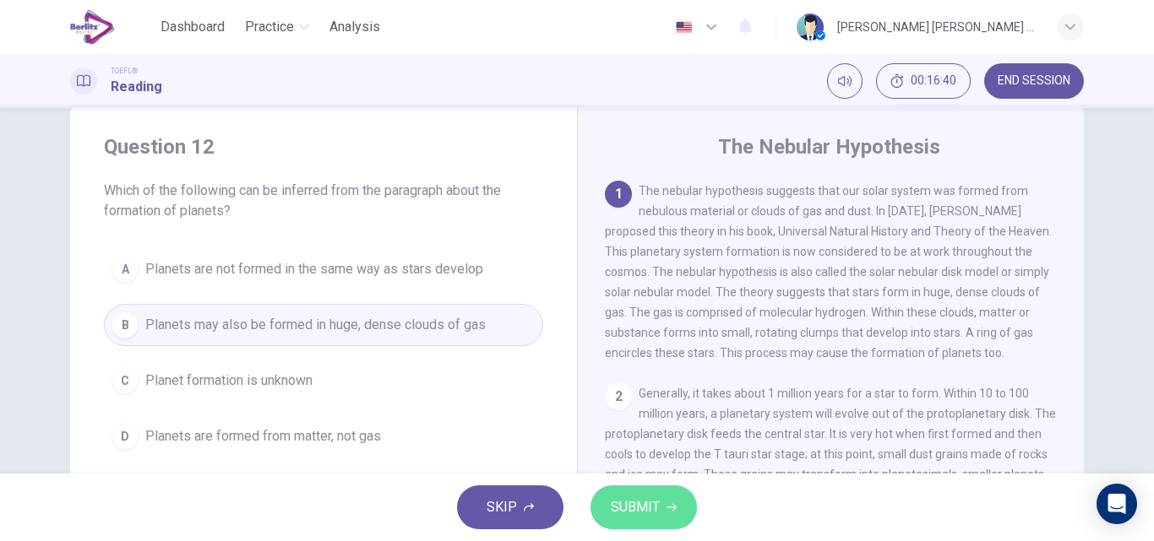
click at [648, 497] on span "SUBMIT" at bounding box center [635, 508] width 49 height 24
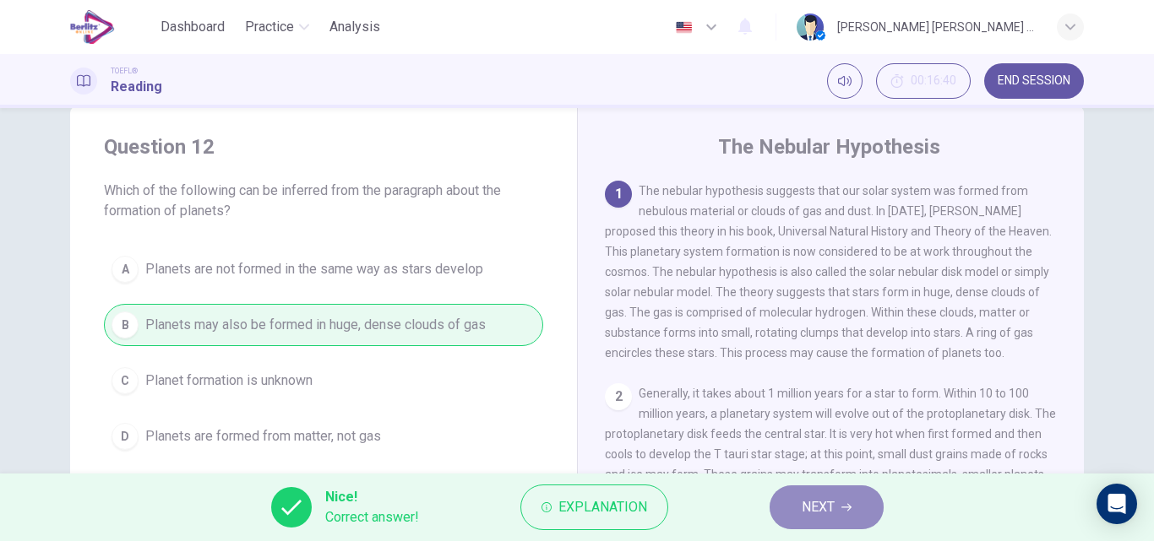
click at [837, 503] on button "NEXT" at bounding box center [826, 508] width 114 height 44
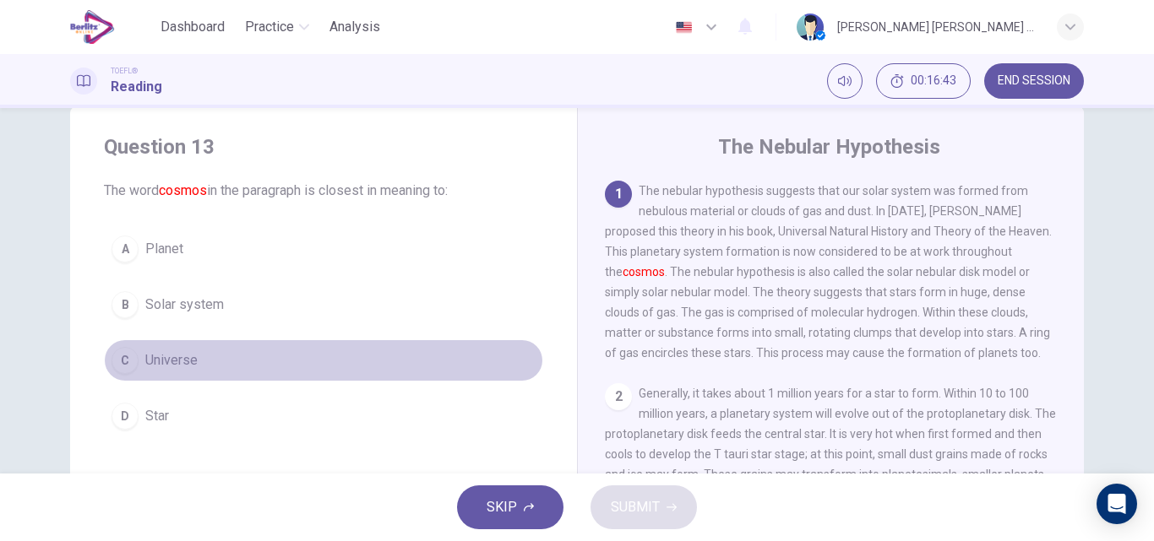
click at [164, 363] on span "Universe" at bounding box center [171, 361] width 52 height 20
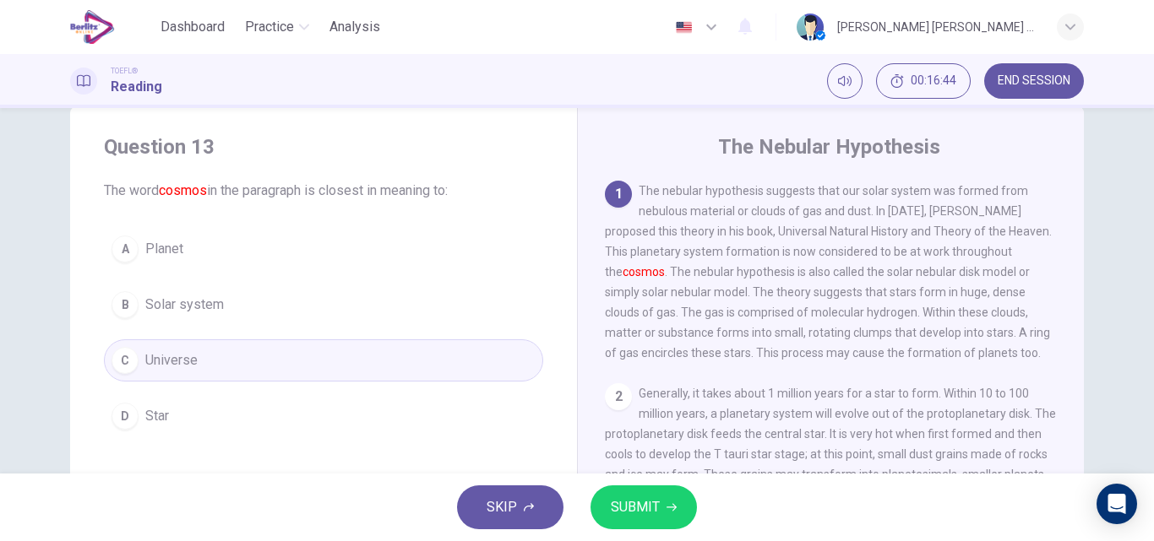
click at [619, 503] on span "SUBMIT" at bounding box center [635, 508] width 49 height 24
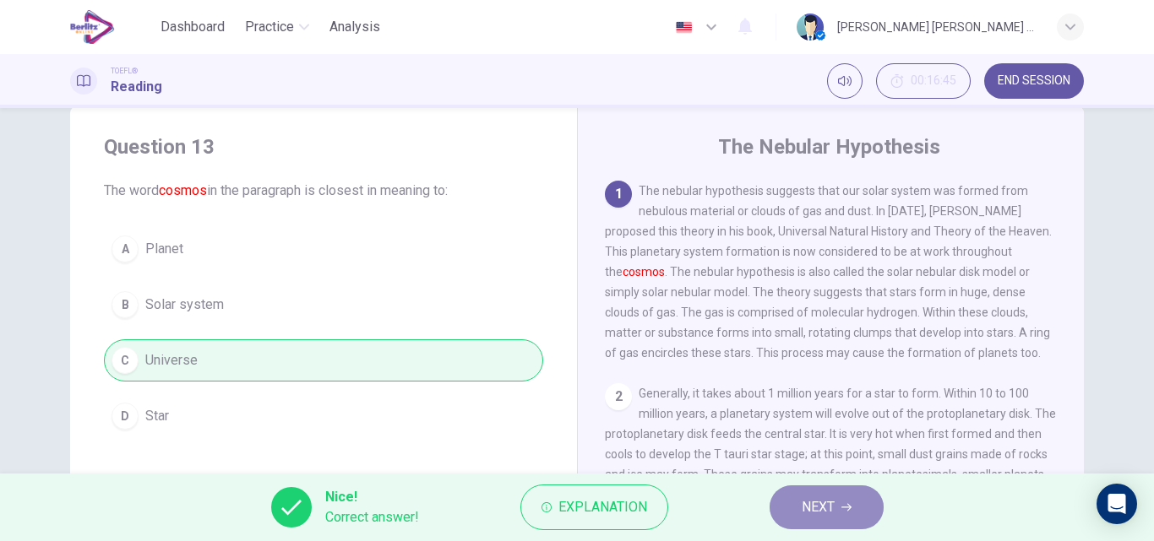
click at [834, 520] on button "NEXT" at bounding box center [826, 508] width 114 height 44
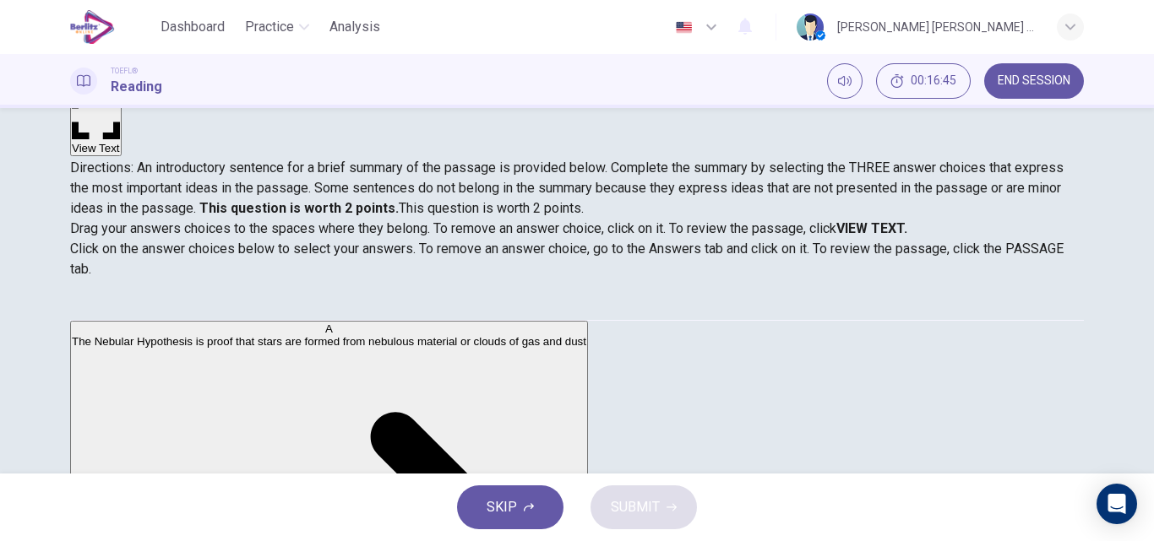
scroll to position [204, 0]
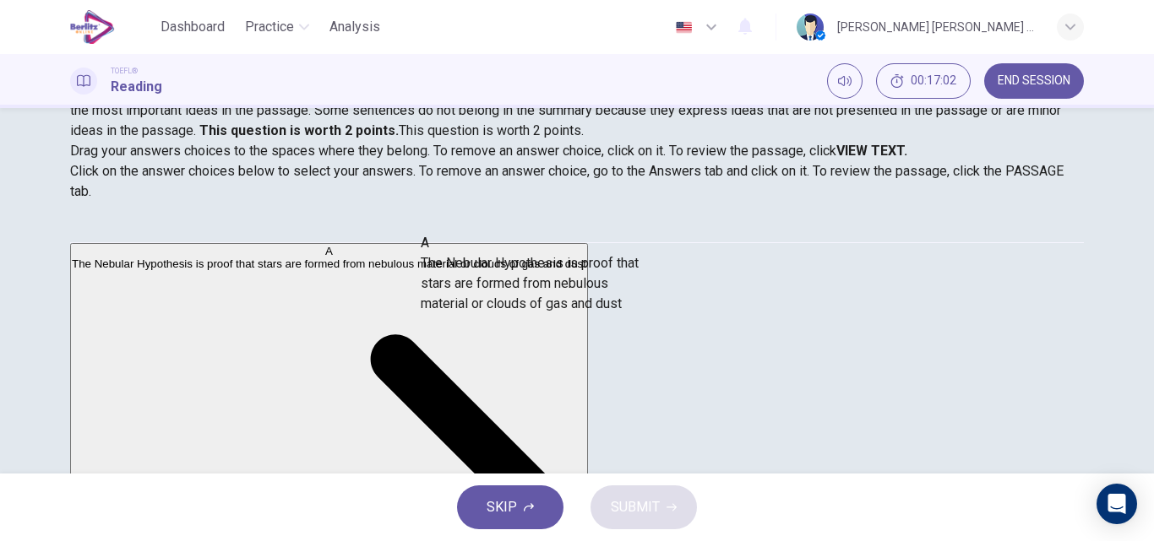
drag, startPoint x: 207, startPoint y: 309, endPoint x: 535, endPoint y: 315, distance: 327.8
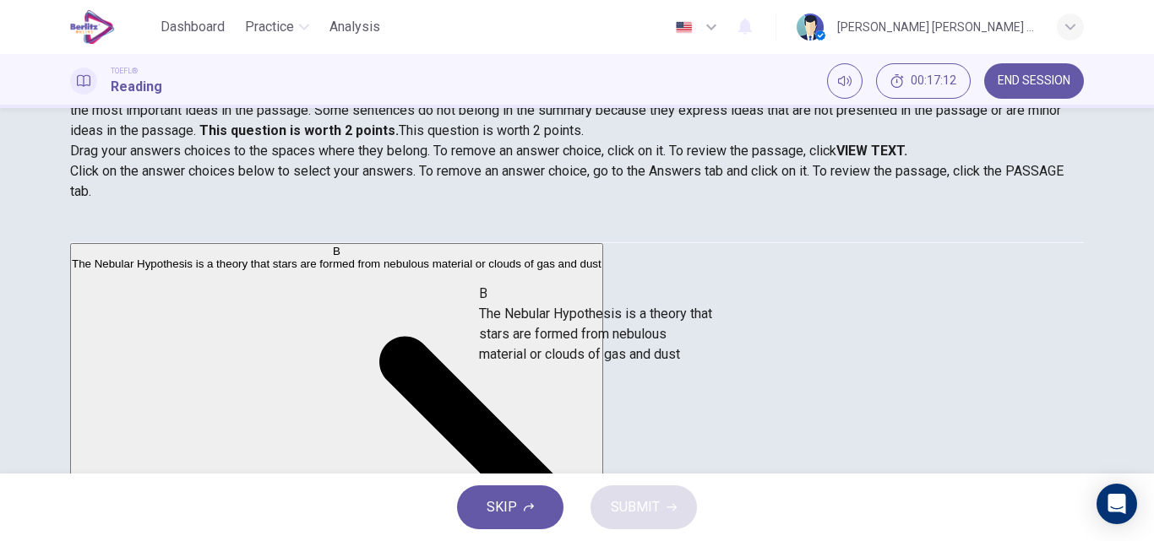
drag, startPoint x: 230, startPoint y: 302, endPoint x: 612, endPoint y: 356, distance: 386.4
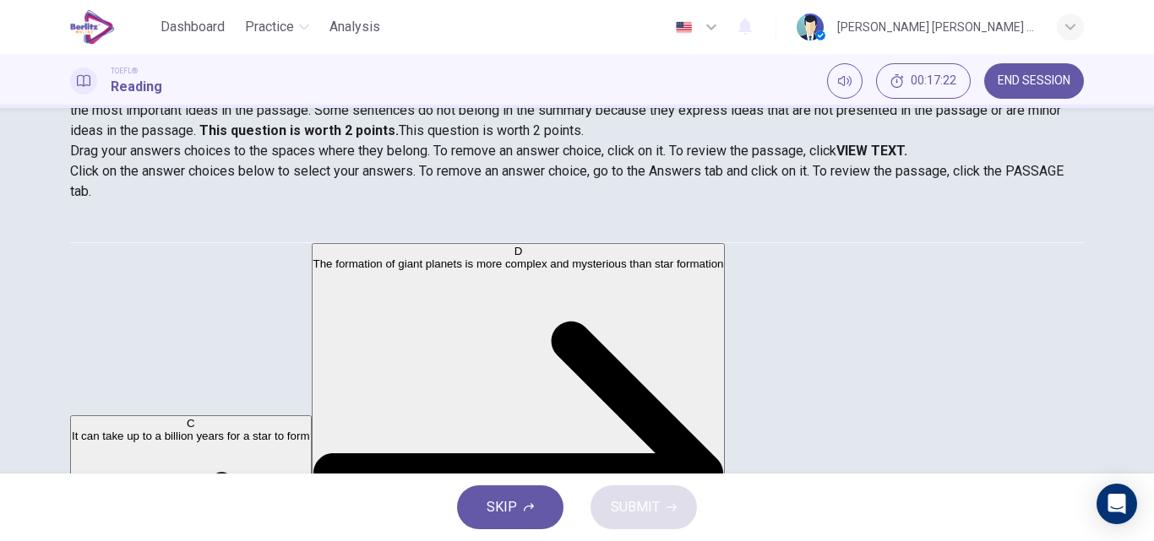
scroll to position [84, 0]
drag, startPoint x: 347, startPoint y: 412, endPoint x: 348, endPoint y: 378, distance: 33.8
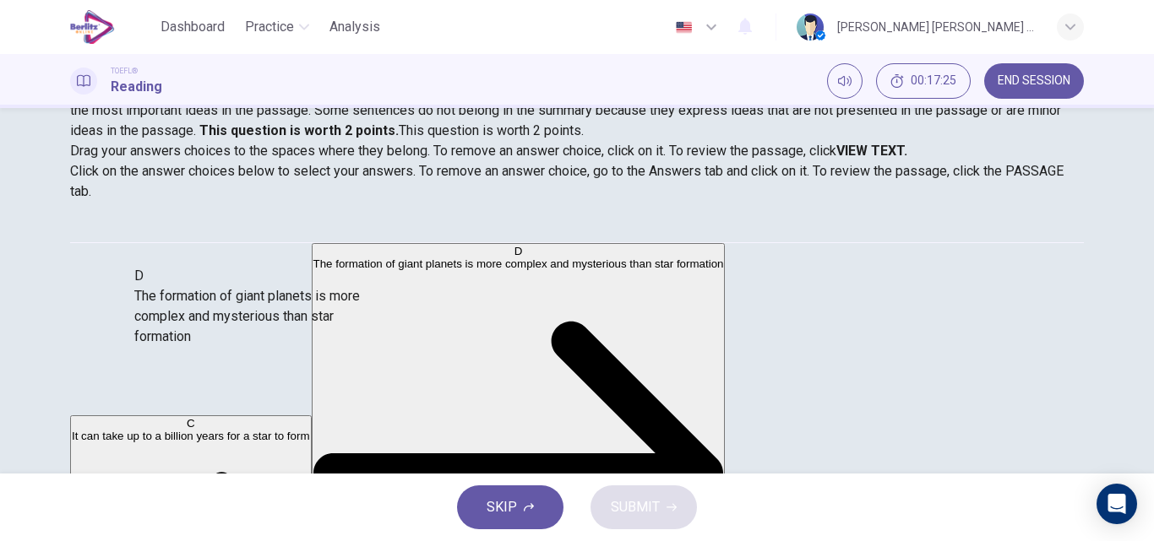
scroll to position [82, 0]
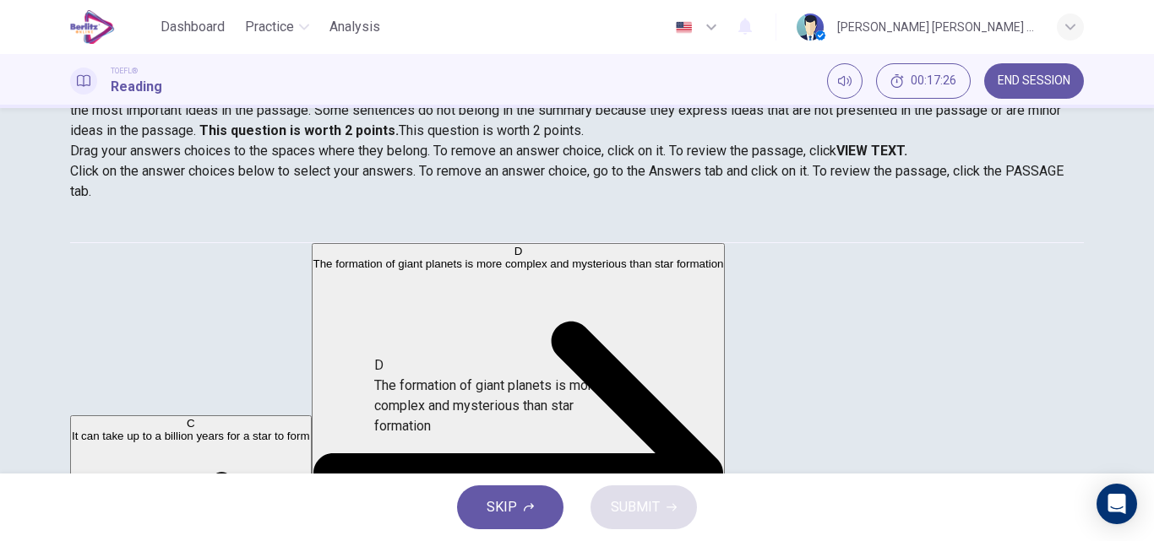
drag, startPoint x: 276, startPoint y: 284, endPoint x: 570, endPoint y: 420, distance: 323.9
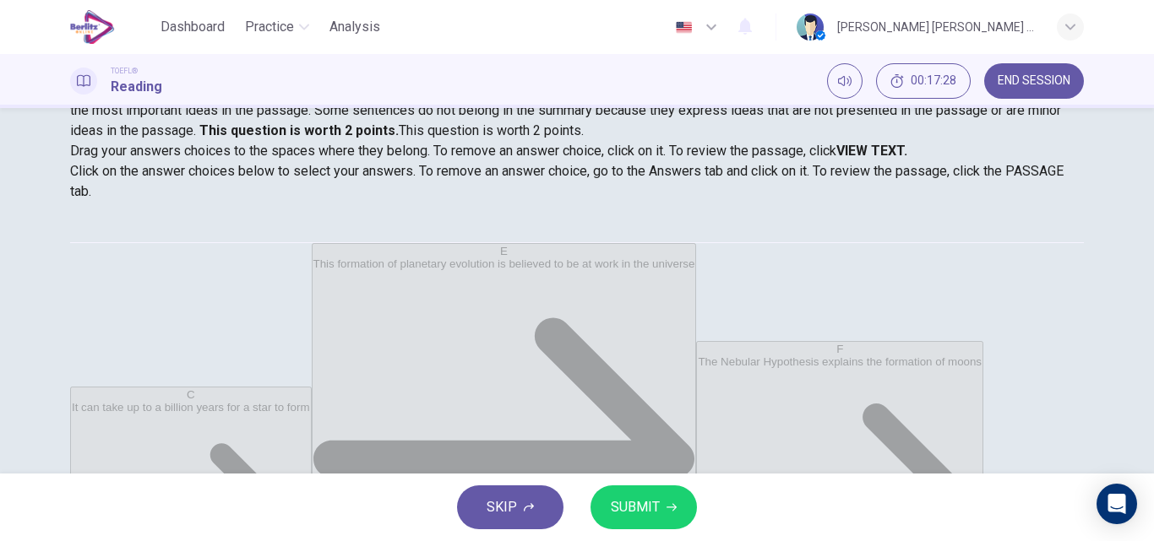
scroll to position [10, 0]
click at [658, 509] on span "SUBMIT" at bounding box center [635, 508] width 49 height 24
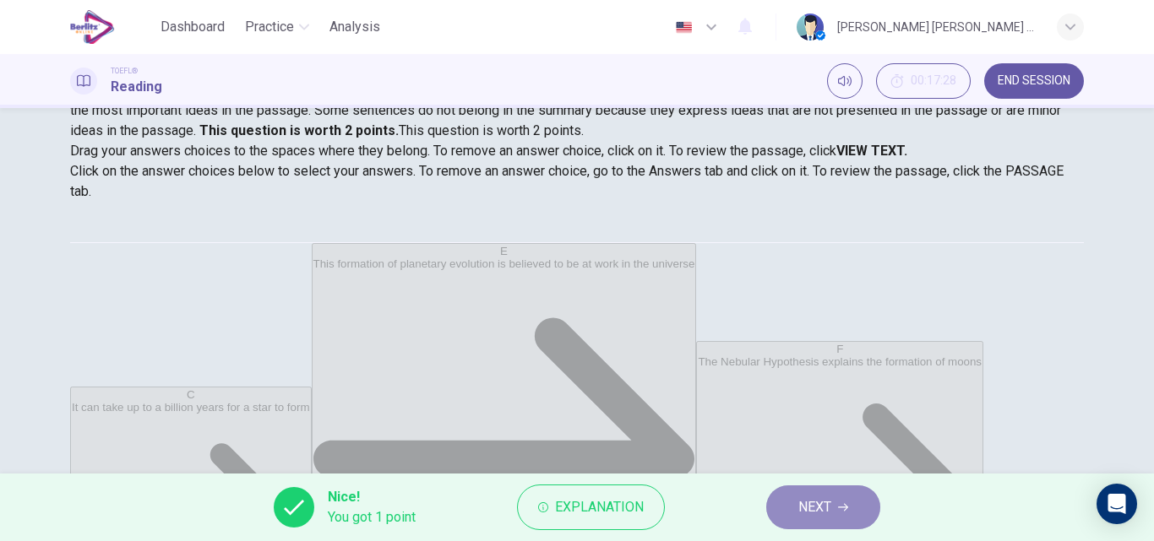
click at [821, 511] on span "NEXT" at bounding box center [814, 508] width 33 height 24
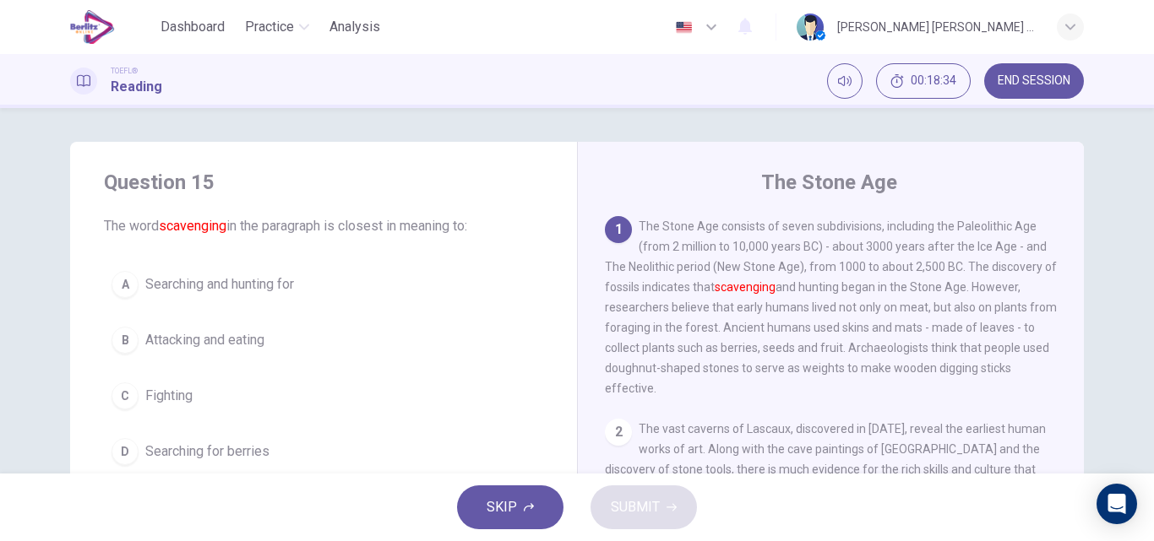
scroll to position [84, 0]
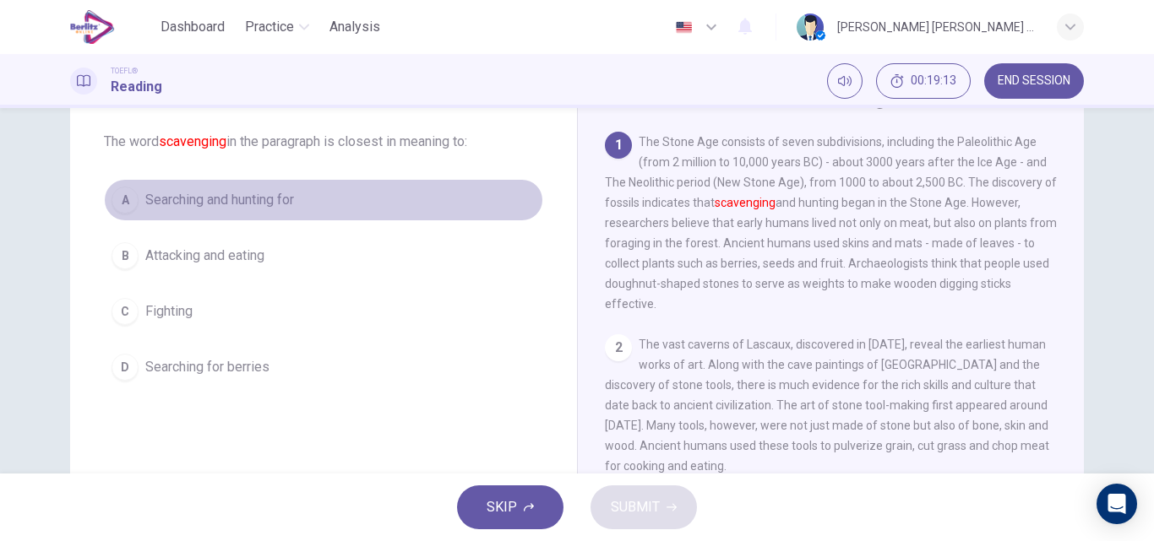
click at [248, 198] on span "Searching and hunting for" at bounding box center [219, 200] width 149 height 20
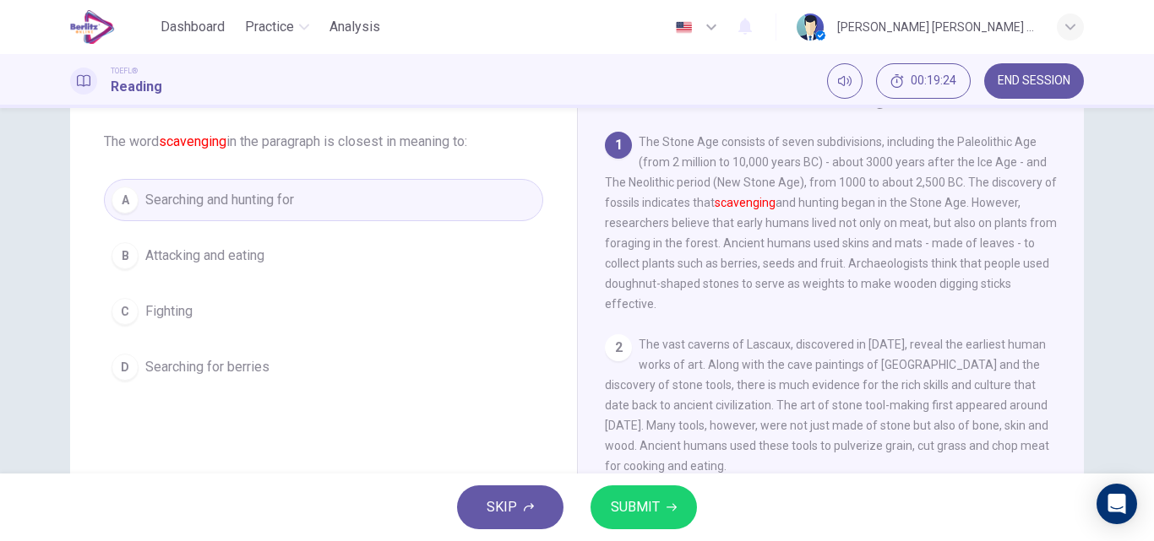
click at [213, 254] on span "Attacking and eating" at bounding box center [204, 256] width 119 height 20
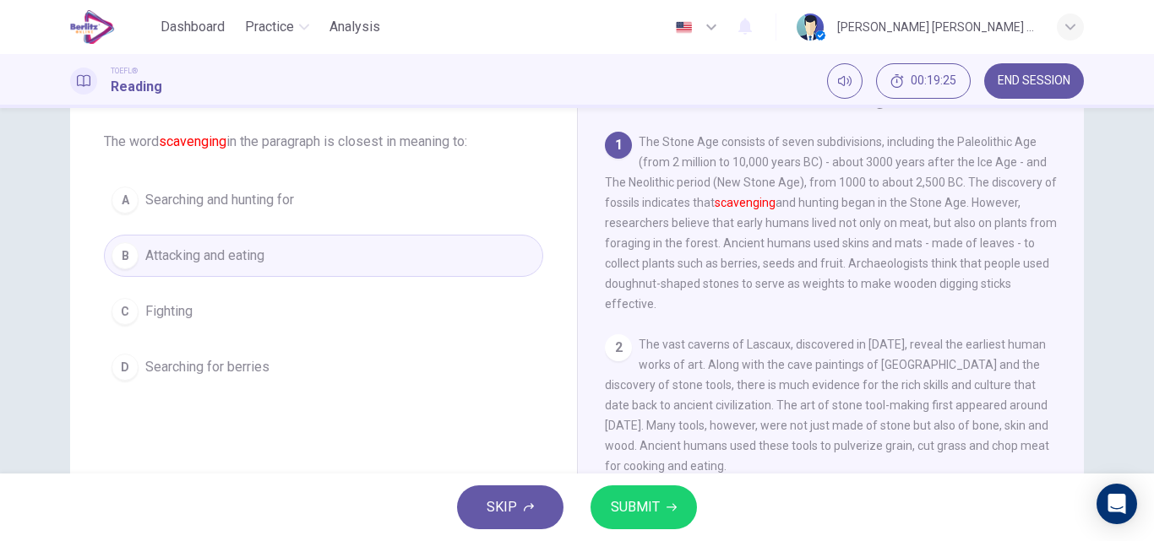
click at [635, 511] on span "SUBMIT" at bounding box center [635, 508] width 49 height 24
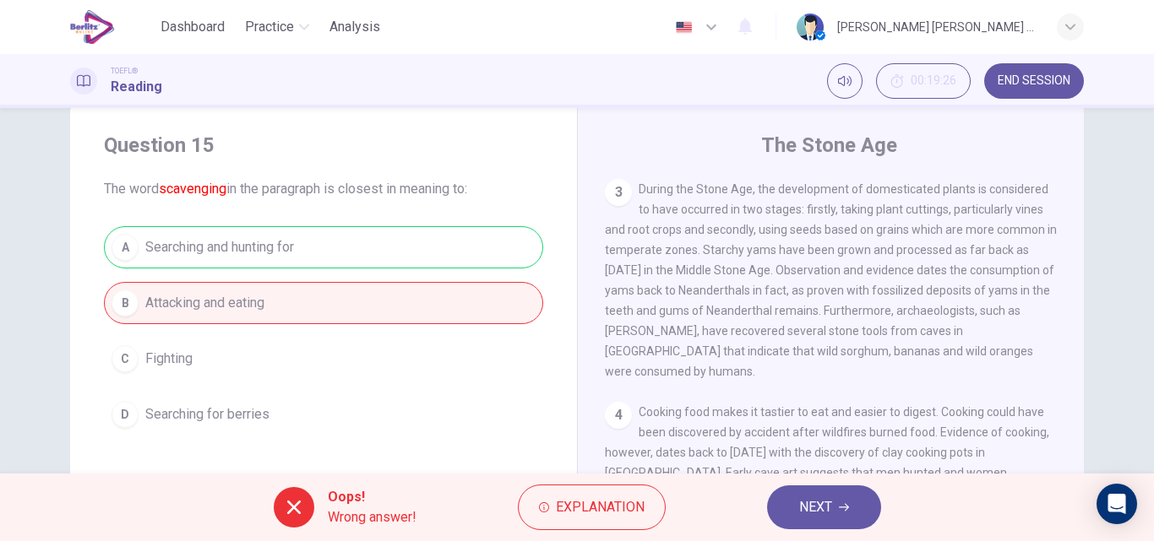
scroll to position [32, 0]
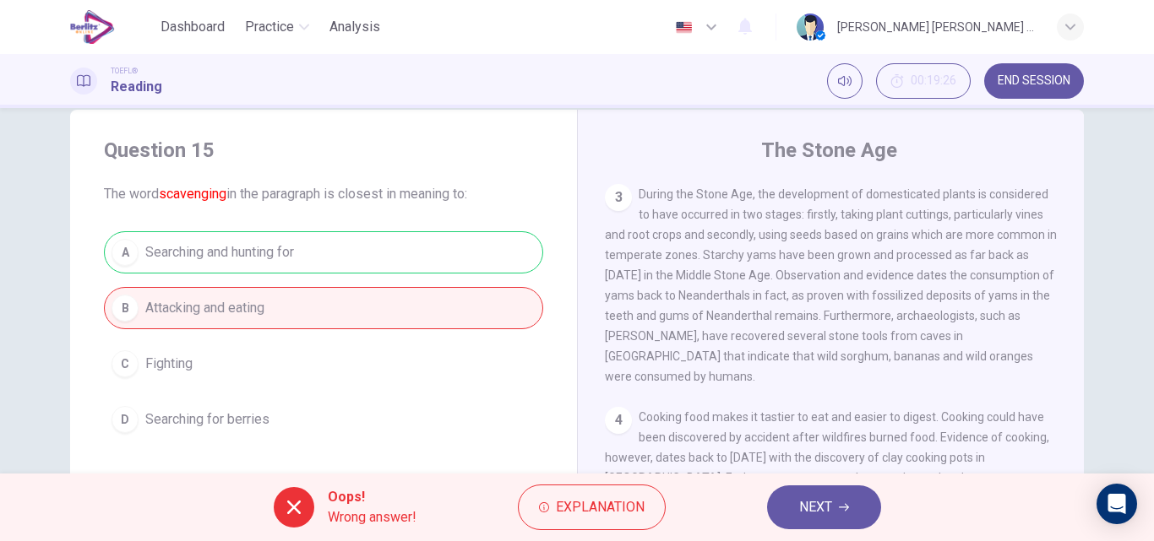
click at [843, 503] on icon "button" at bounding box center [844, 508] width 10 height 10
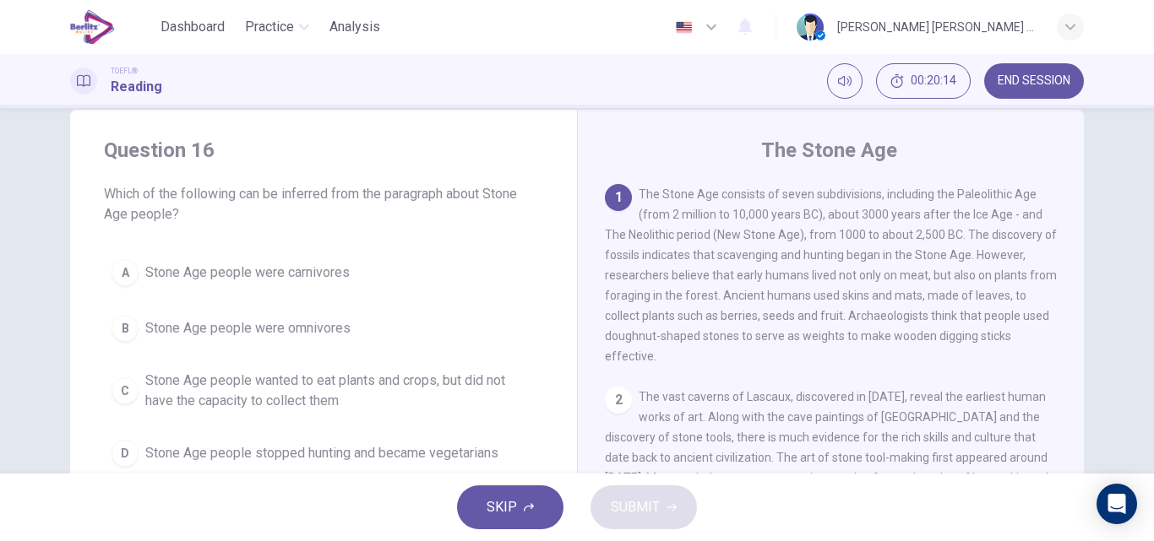
scroll to position [117, 0]
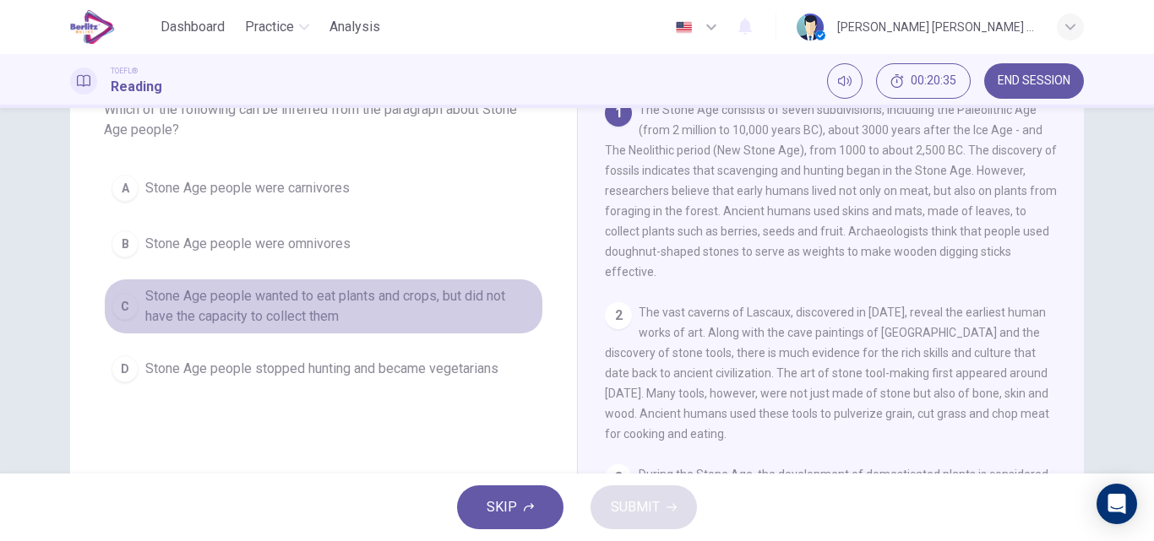
click at [382, 310] on span "Stone Age people wanted to eat plants and crops, but did not have the capacity …" at bounding box center [340, 306] width 390 height 41
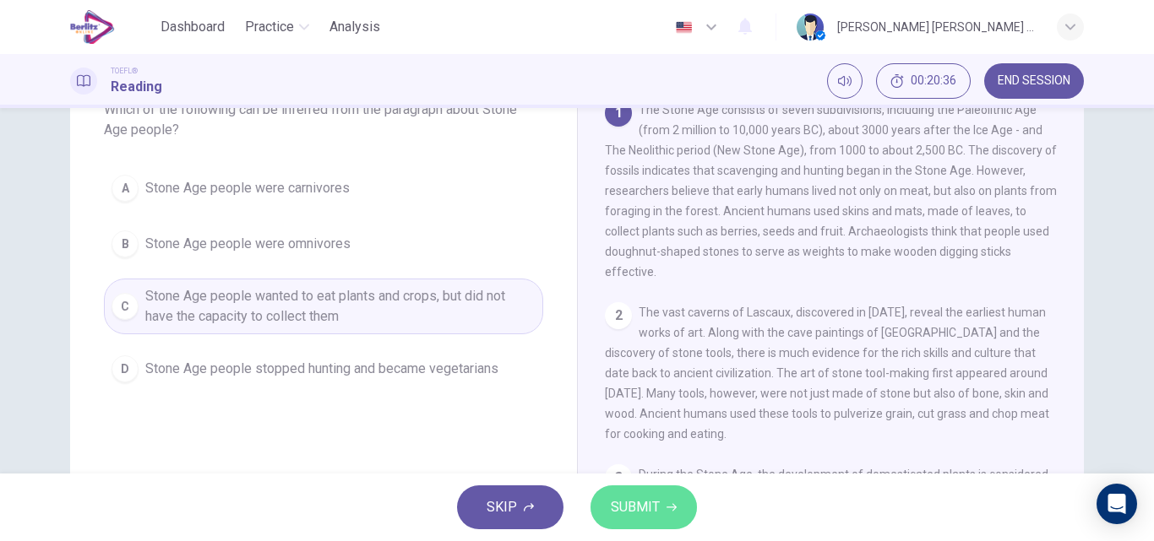
click at [657, 505] on span "SUBMIT" at bounding box center [635, 508] width 49 height 24
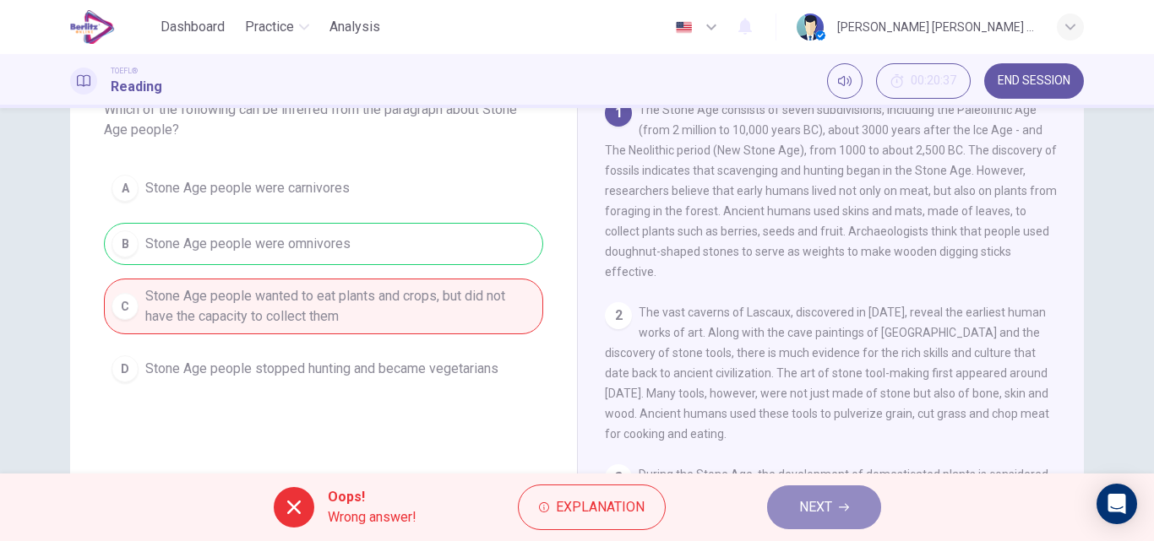
click at [823, 505] on span "NEXT" at bounding box center [815, 508] width 33 height 24
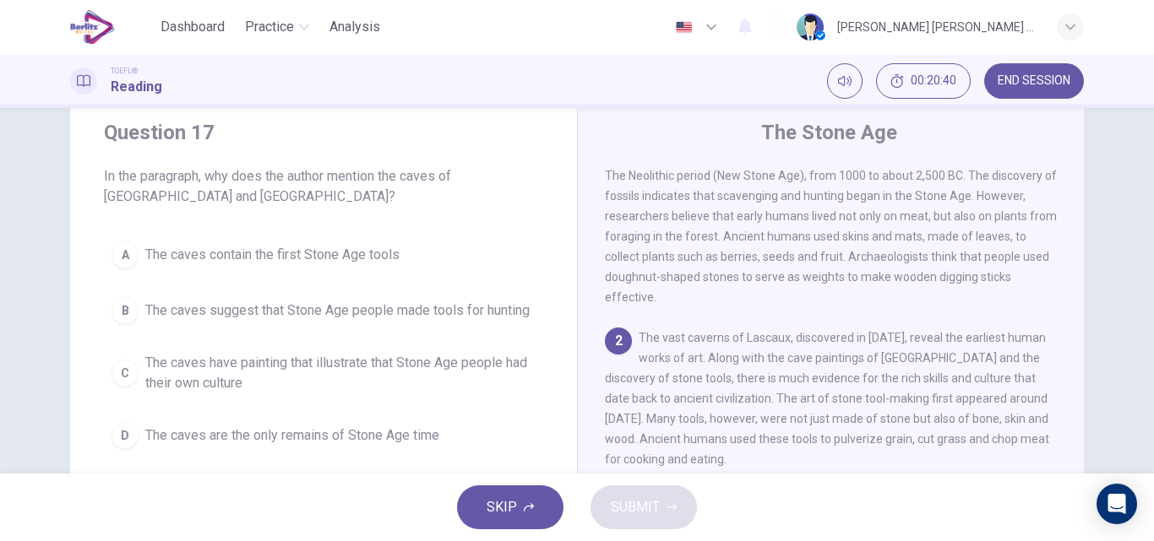
scroll to position [32, 0]
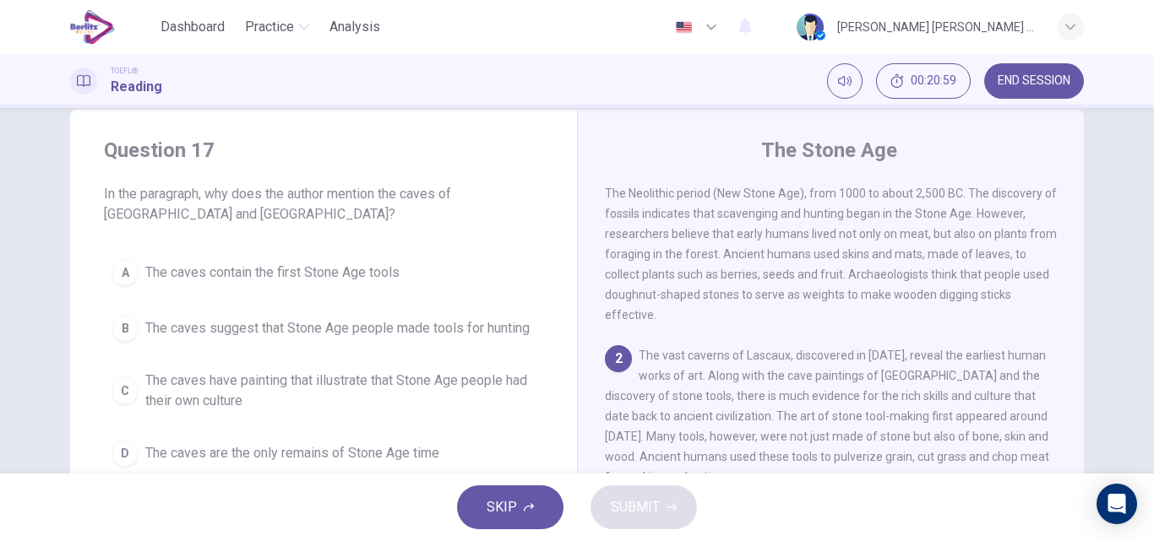
drag, startPoint x: 465, startPoint y: 380, endPoint x: 564, endPoint y: 460, distance: 127.9
click at [465, 380] on span "The caves have painting that illustrate that Stone Age people had their own cul…" at bounding box center [340, 391] width 390 height 41
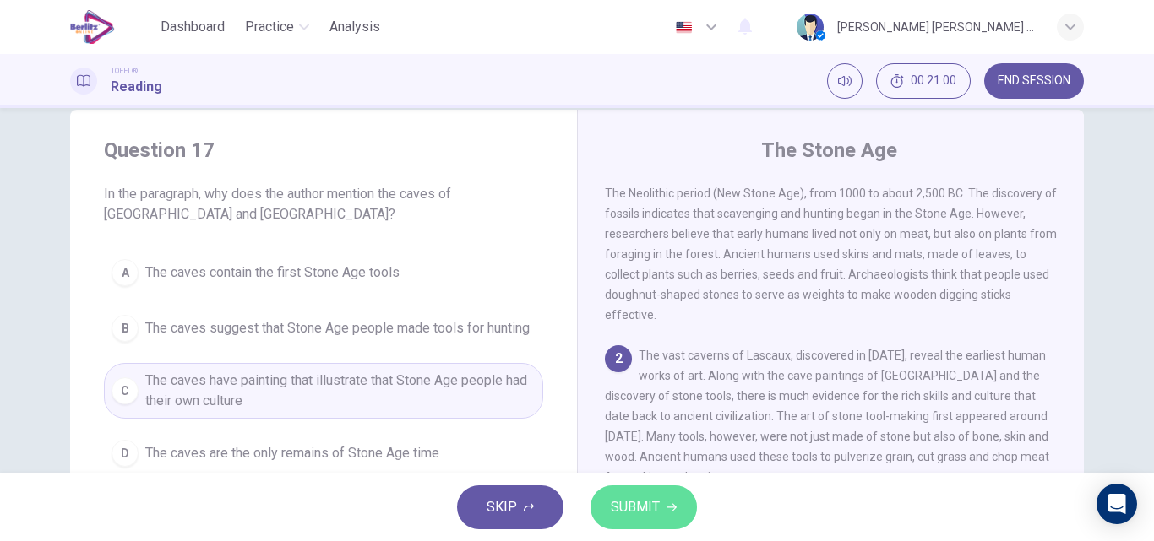
click at [657, 508] on span "SUBMIT" at bounding box center [635, 508] width 49 height 24
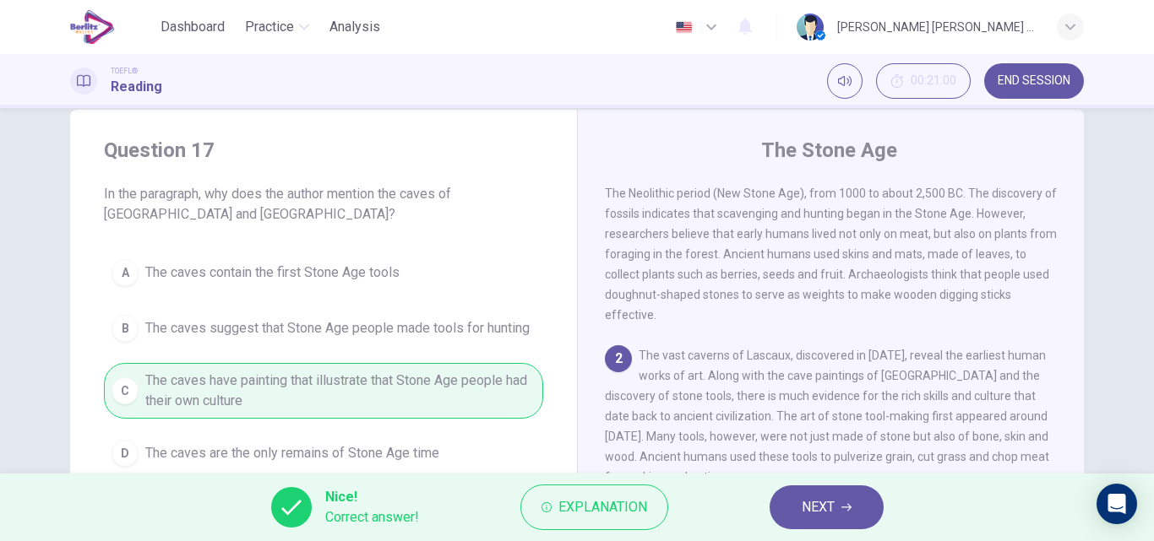
click at [846, 508] on icon "button" at bounding box center [846, 508] width 10 height 10
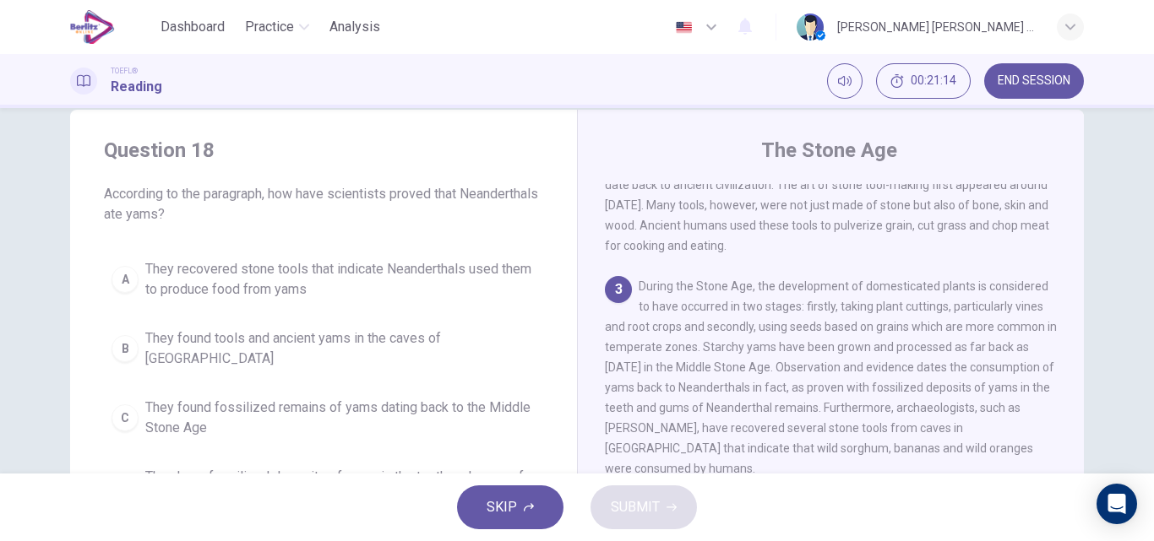
scroll to position [117, 0]
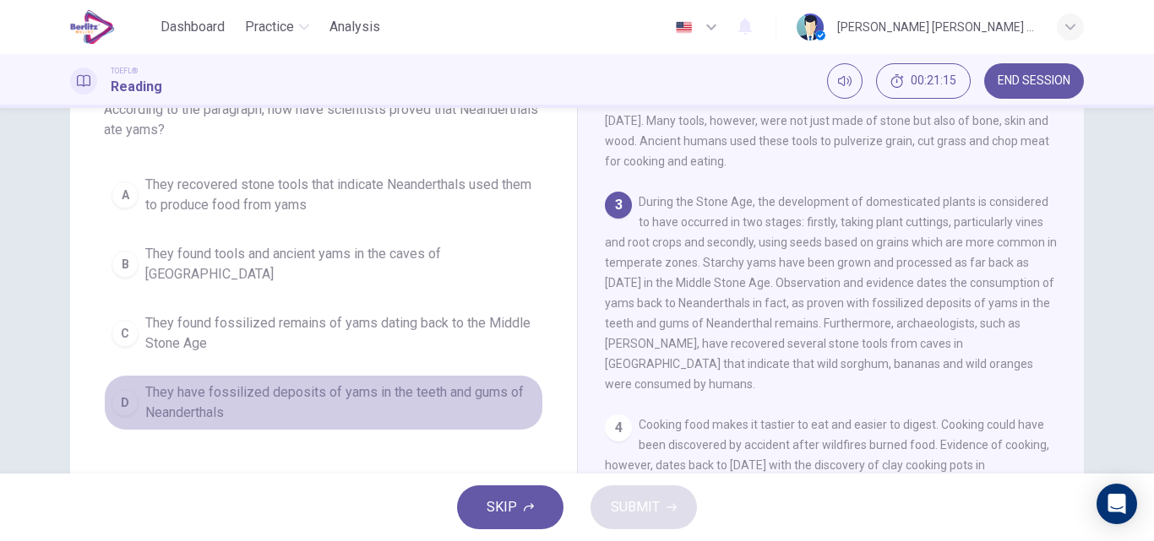
click at [437, 383] on span "They have fossilized deposits of yams in the teeth and gums of Neanderthals" at bounding box center [340, 403] width 390 height 41
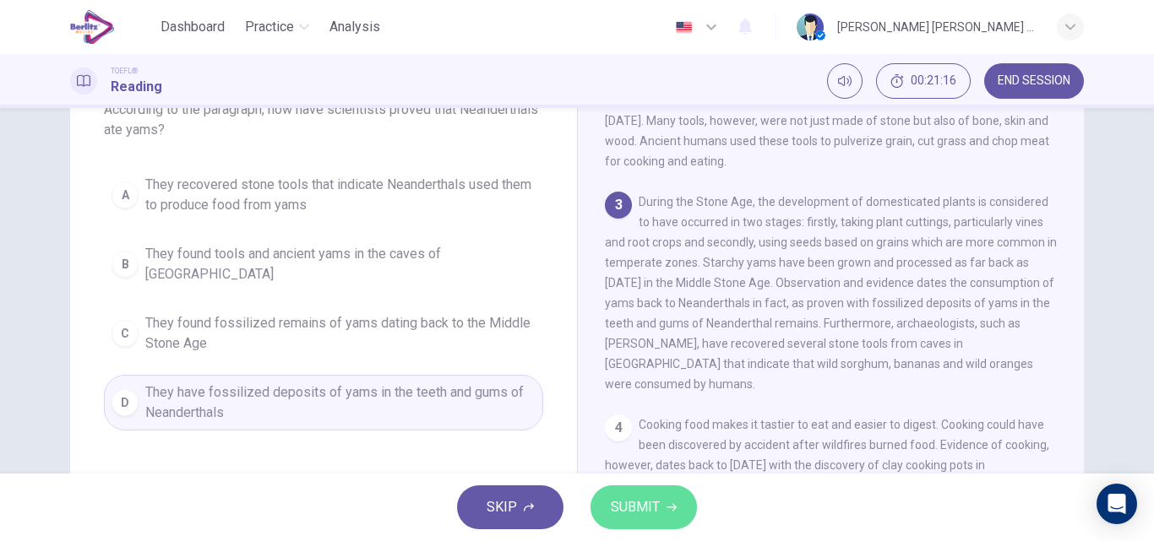
click at [640, 517] on span "SUBMIT" at bounding box center [635, 508] width 49 height 24
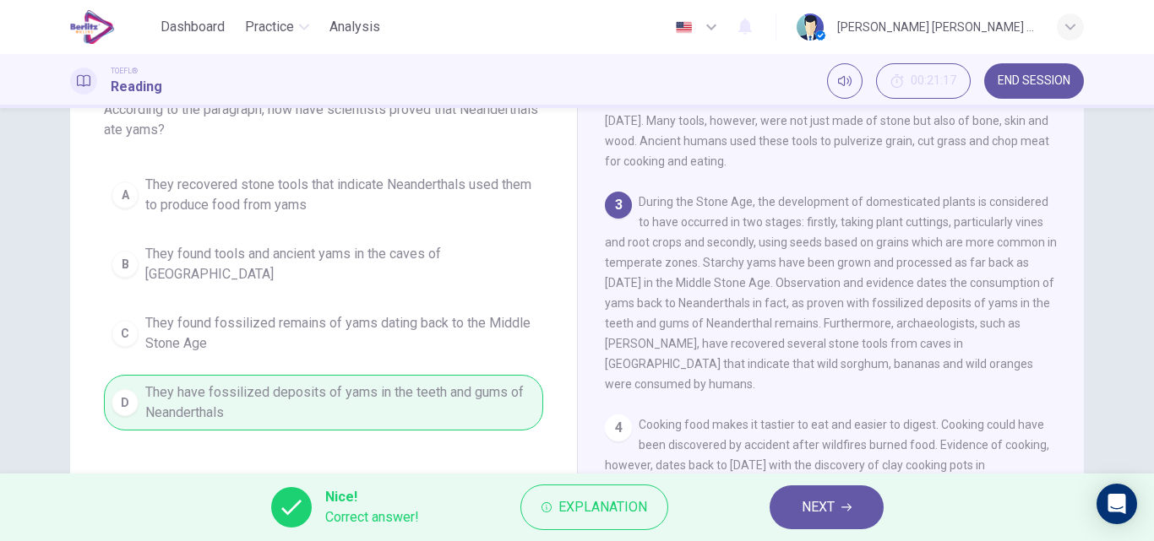
click at [834, 530] on div "Nice! Correct answer! Explanation NEXT" at bounding box center [577, 508] width 1154 height 68
click at [827, 515] on span "NEXT" at bounding box center [818, 508] width 33 height 24
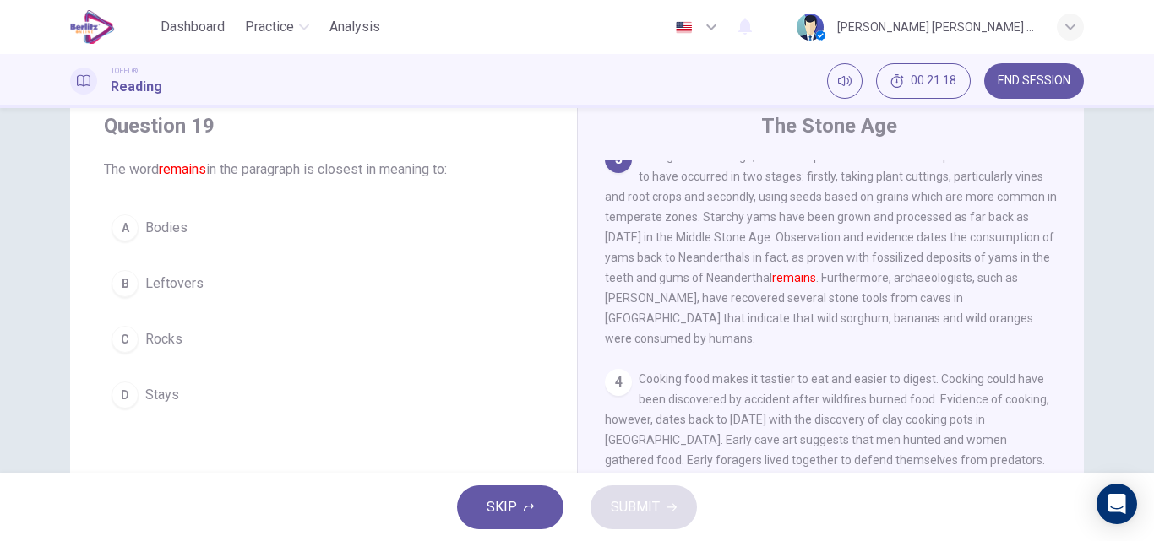
scroll to position [32, 0]
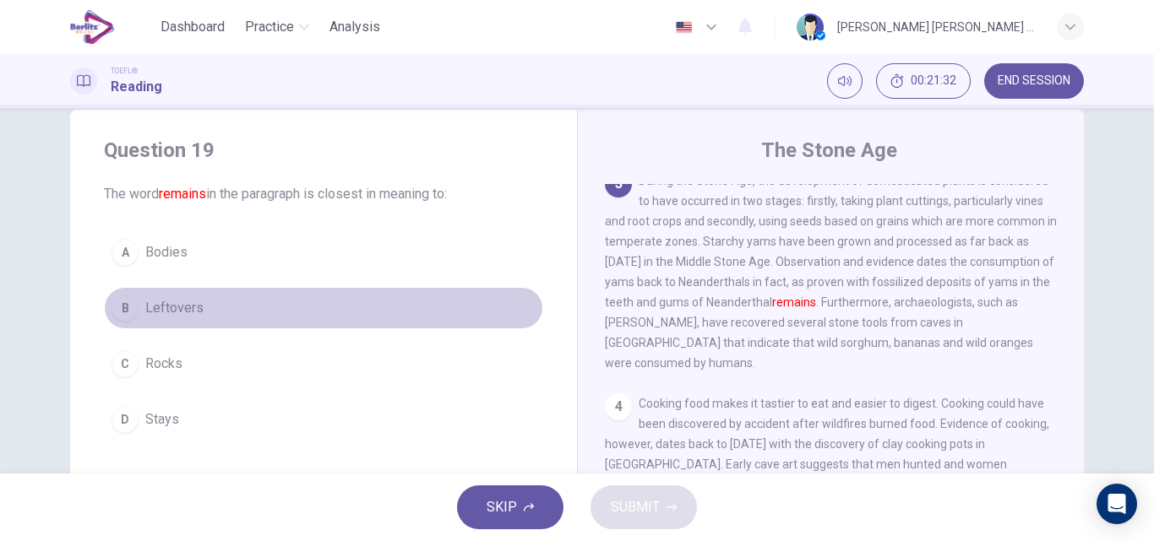
click at [204, 310] on button "B Leftovers" at bounding box center [323, 308] width 439 height 42
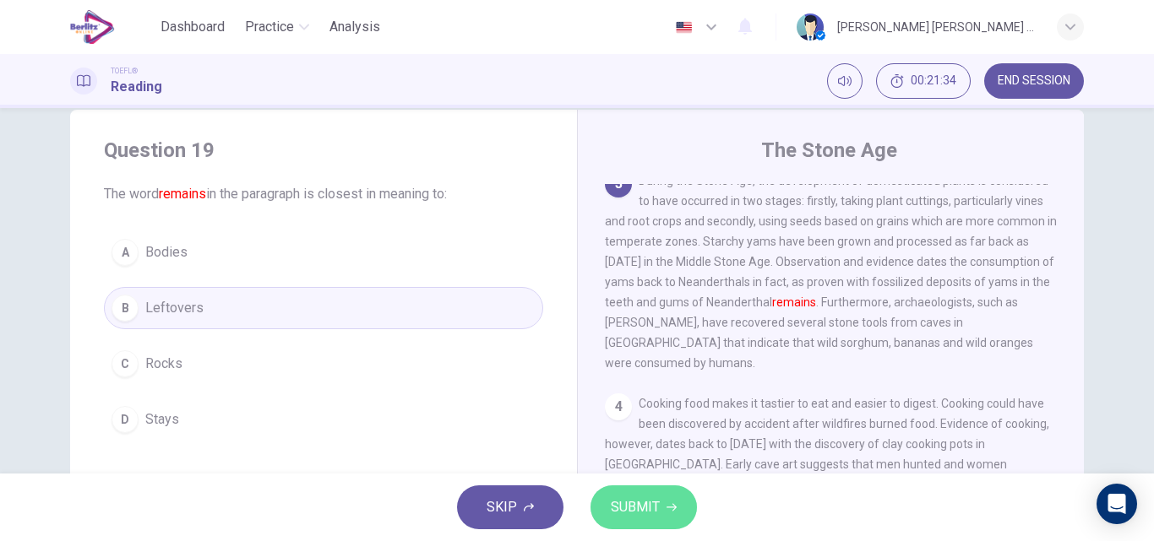
click at [633, 512] on span "SUBMIT" at bounding box center [635, 508] width 49 height 24
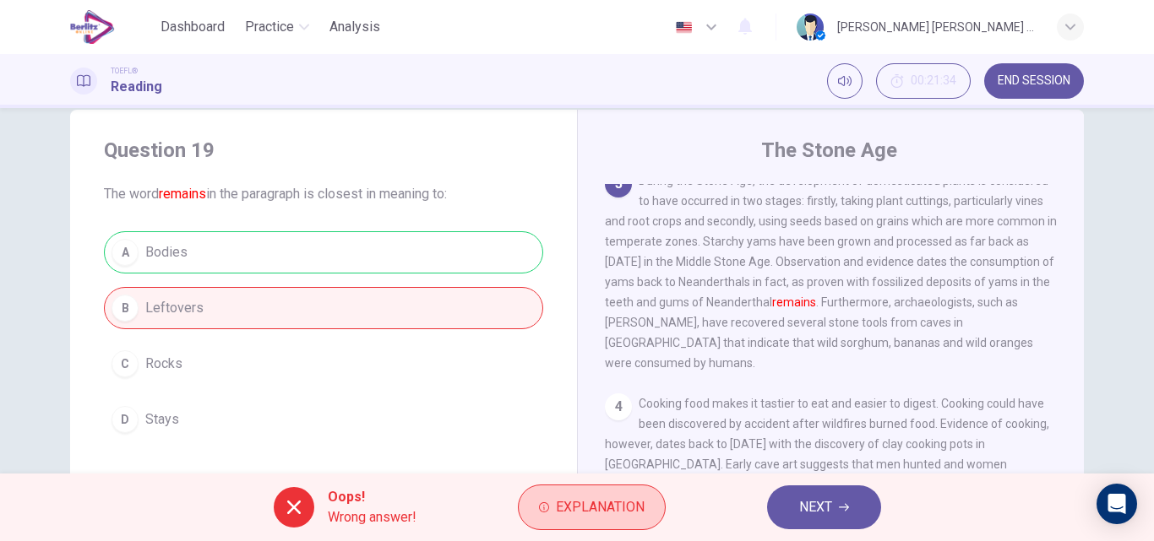
click at [577, 504] on span "Explanation" at bounding box center [600, 508] width 89 height 24
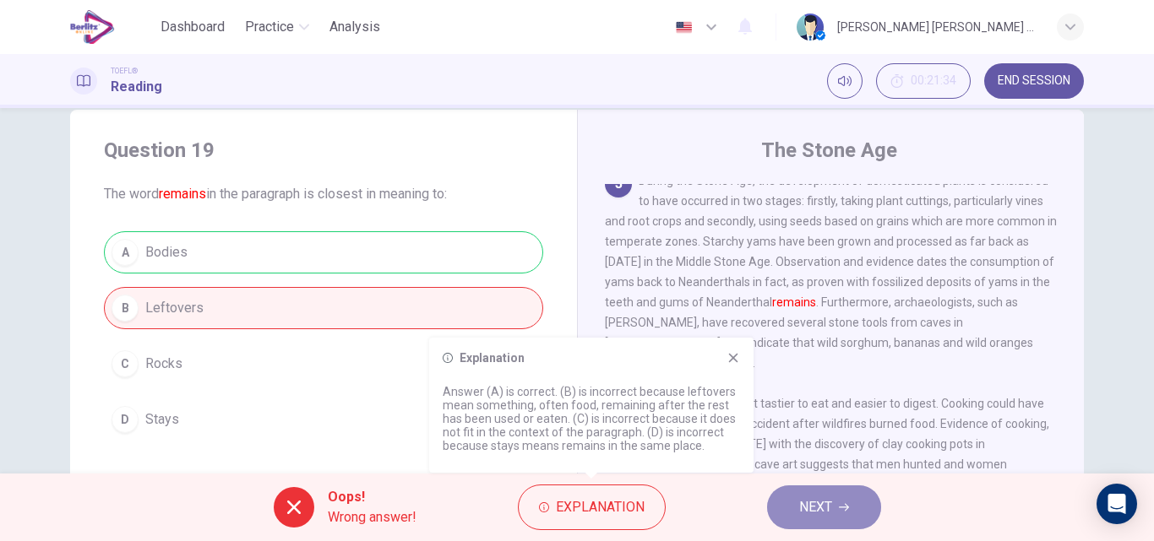
click at [801, 506] on span "NEXT" at bounding box center [815, 508] width 33 height 24
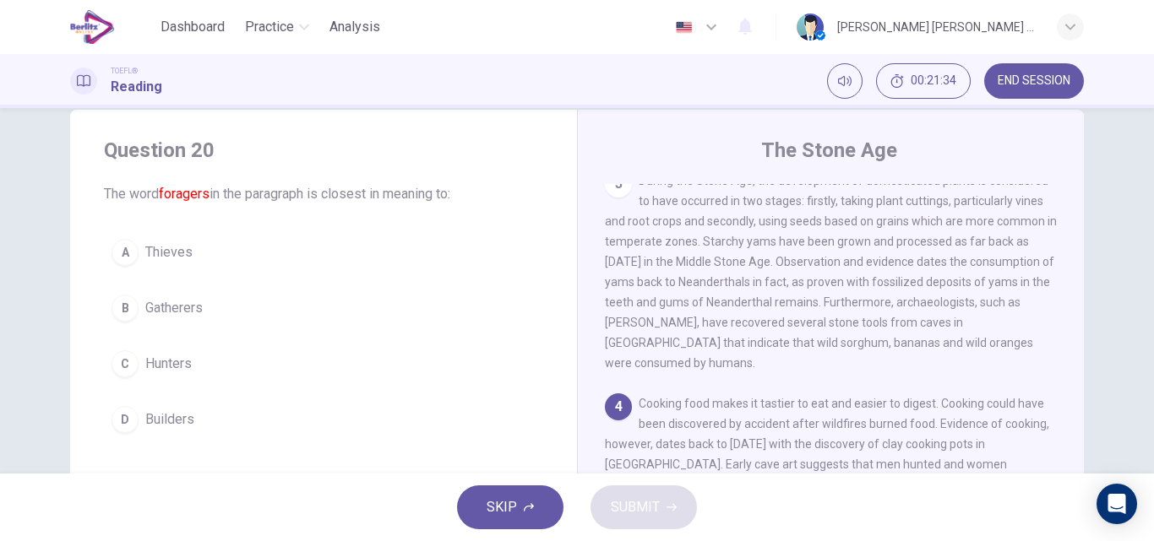
scroll to position [483, 0]
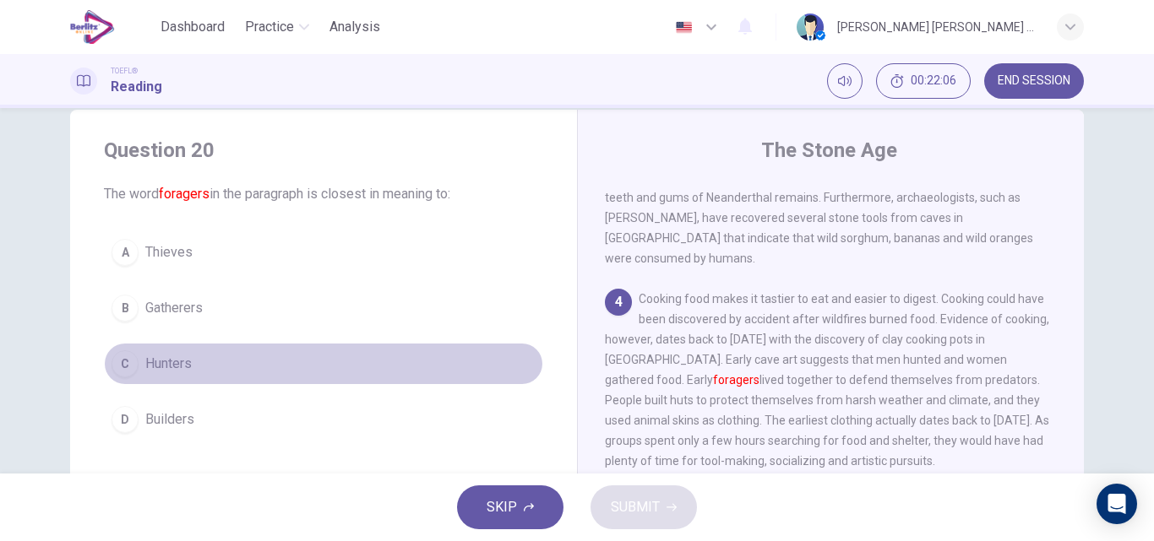
click at [171, 366] on span "Hunters" at bounding box center [168, 364] width 46 height 20
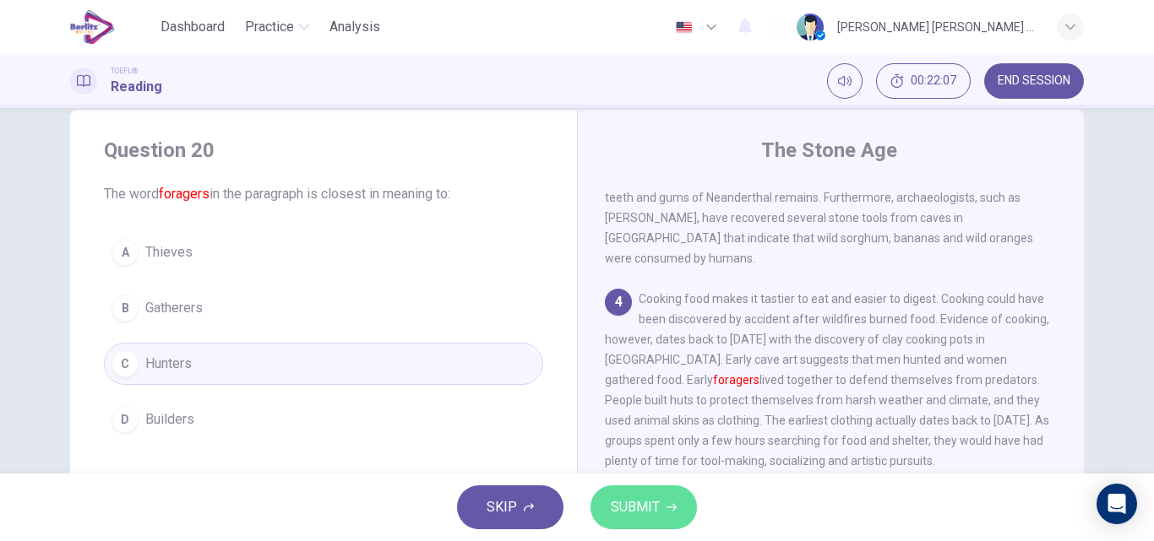
click at [625, 511] on span "SUBMIT" at bounding box center [635, 508] width 49 height 24
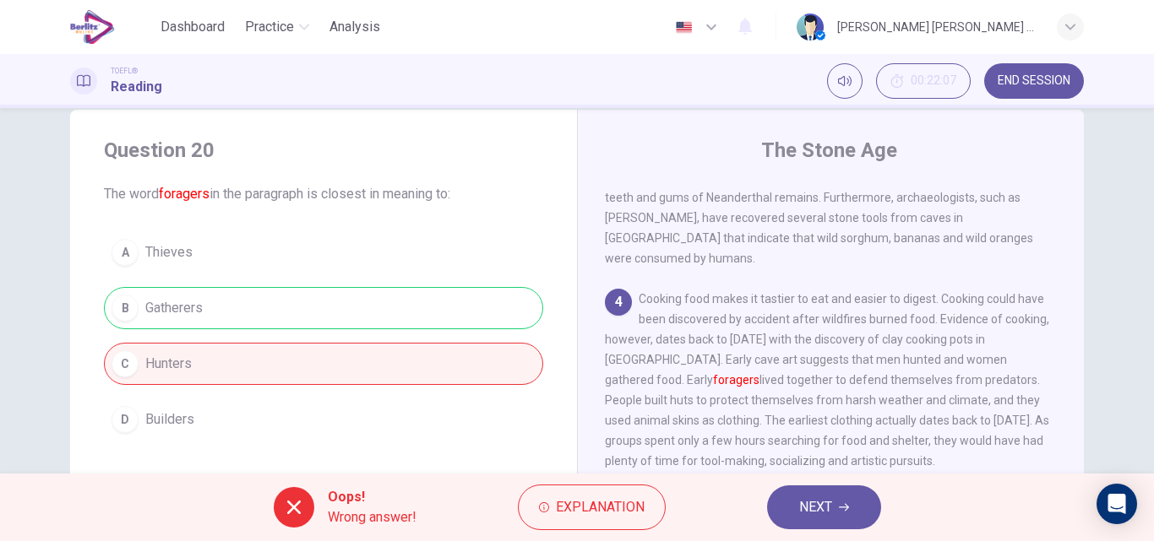
click at [934, 503] on div "Oops! Wrong answer! Explanation NEXT" at bounding box center [577, 508] width 1154 height 68
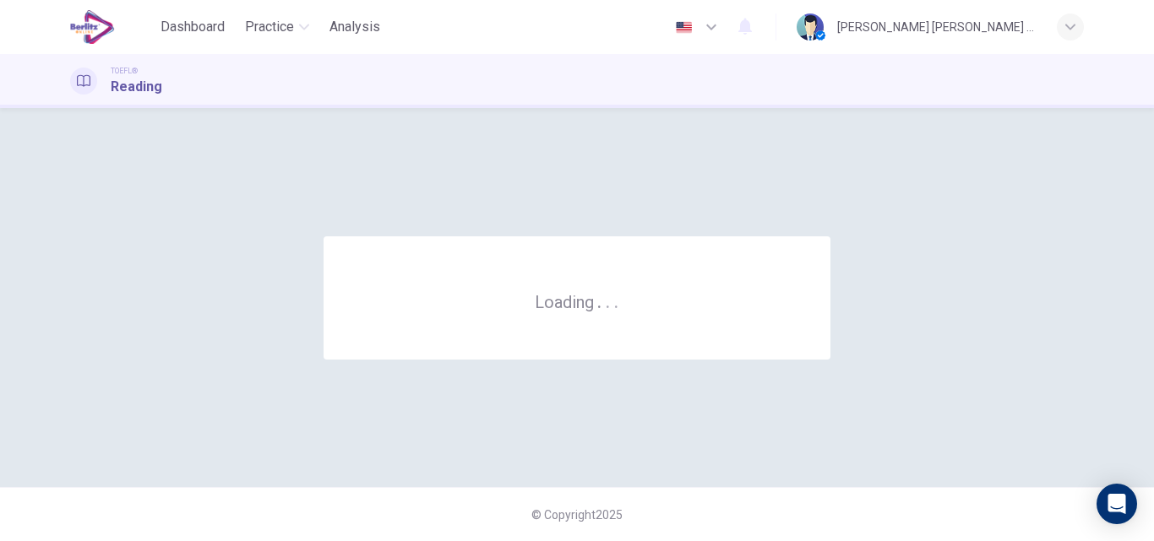
scroll to position [0, 0]
